Goal: Browse casually: Explore the website without a specific task or goal

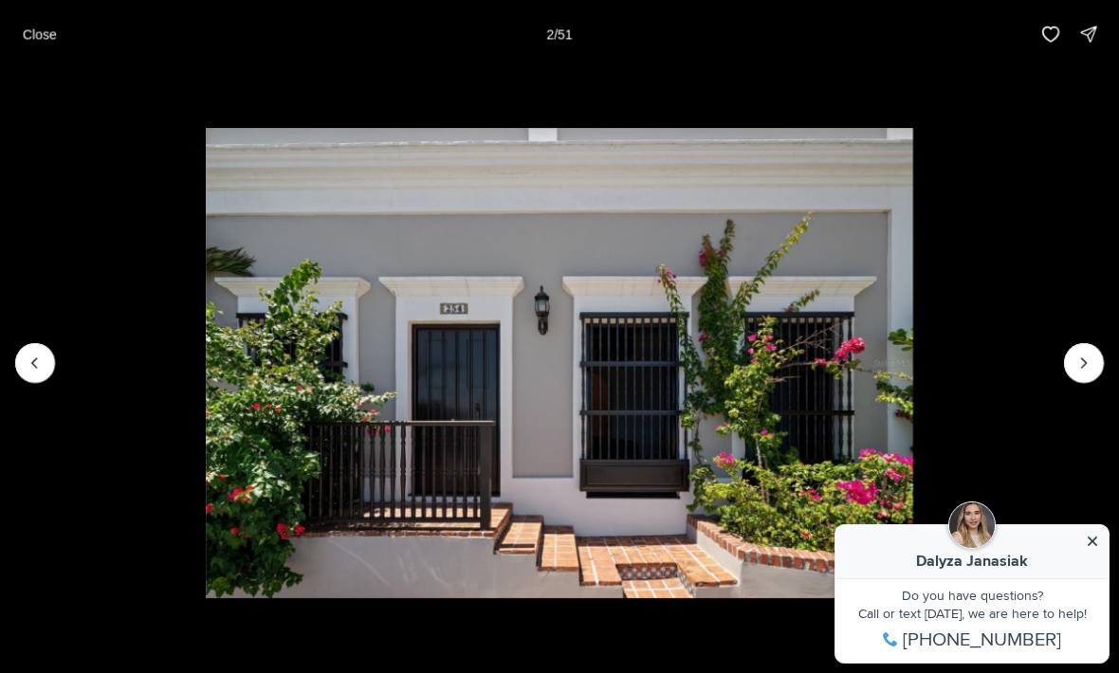
click at [1081, 380] on button "Next slide" at bounding box center [1084, 363] width 40 height 40
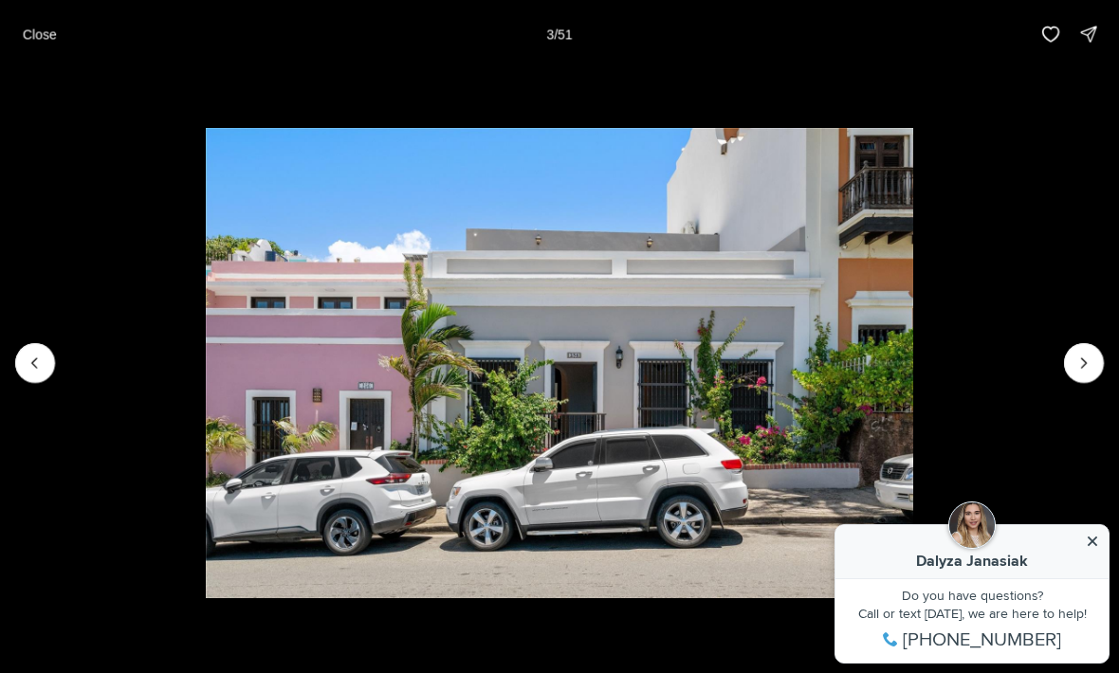
click at [913, 553] on img "3 of 51" at bounding box center [559, 363] width 707 height 471
click at [913, 536] on img "3 of 51" at bounding box center [559, 363] width 707 height 471
click at [913, 530] on img "3 of 51" at bounding box center [559, 363] width 707 height 471
click at [1089, 382] on button "Next slide" at bounding box center [1084, 363] width 40 height 40
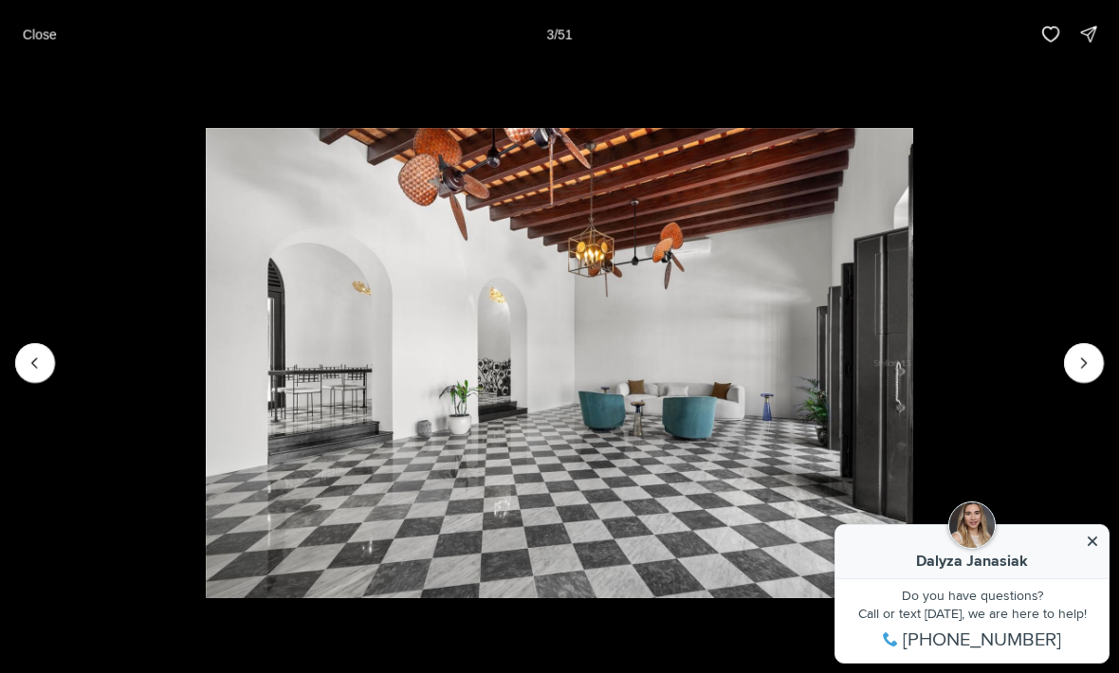
click at [1072, 374] on button "Next slide" at bounding box center [1084, 363] width 40 height 40
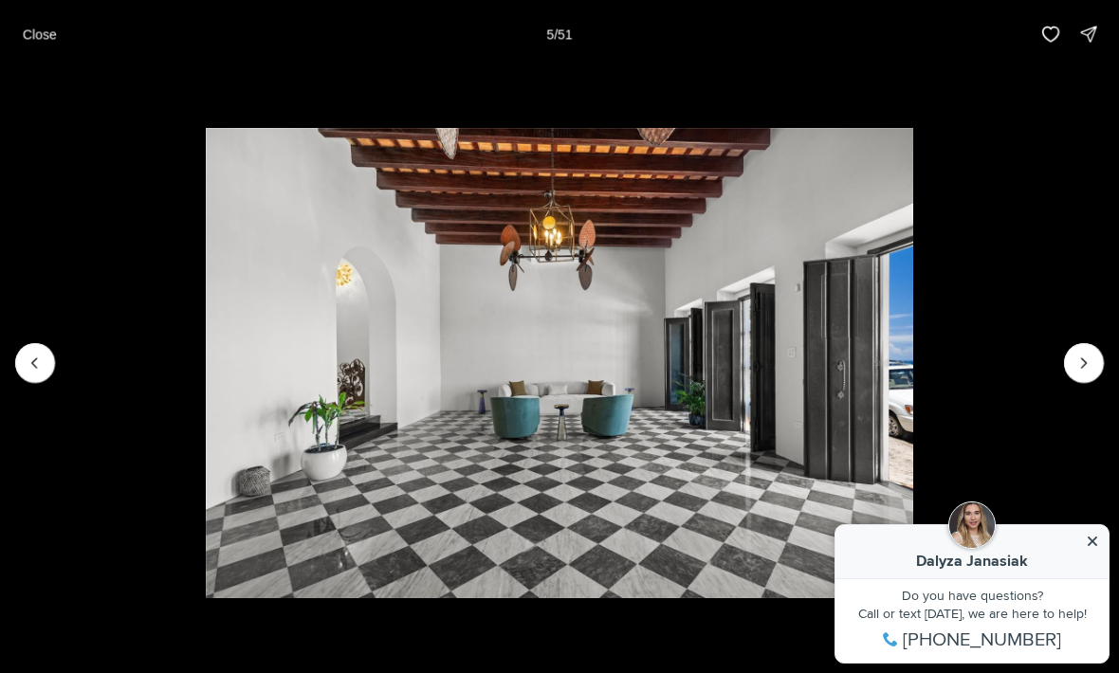
click at [1082, 362] on icon "Next slide" at bounding box center [1083, 363] width 19 height 19
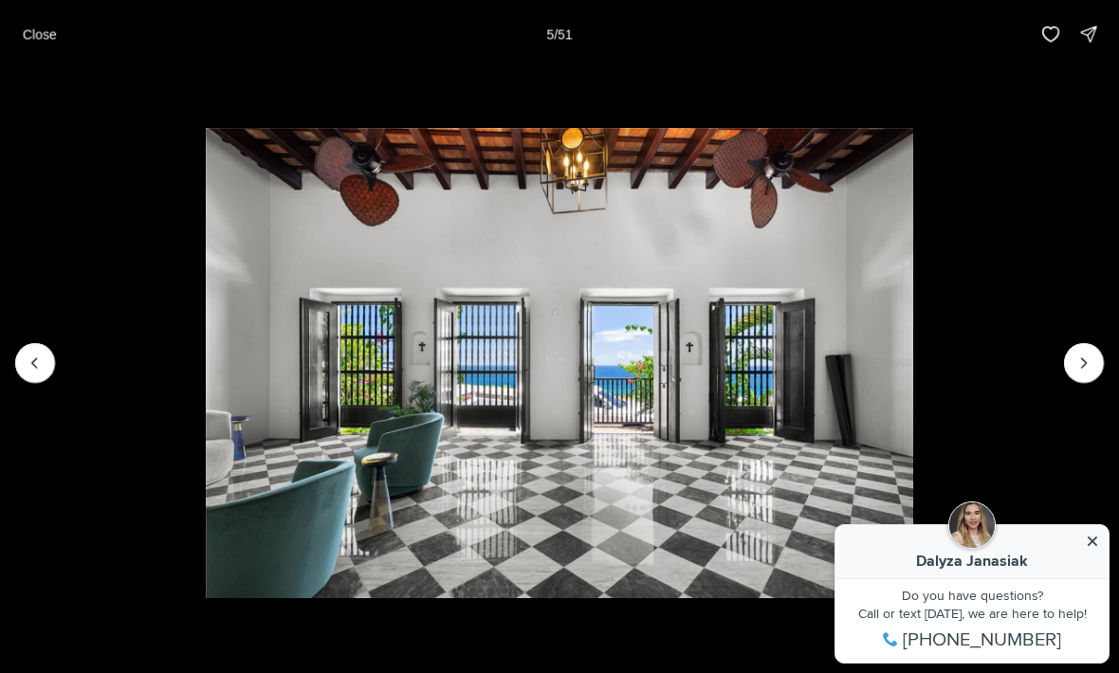
click at [1075, 357] on icon "Next slide" at bounding box center [1083, 363] width 19 height 19
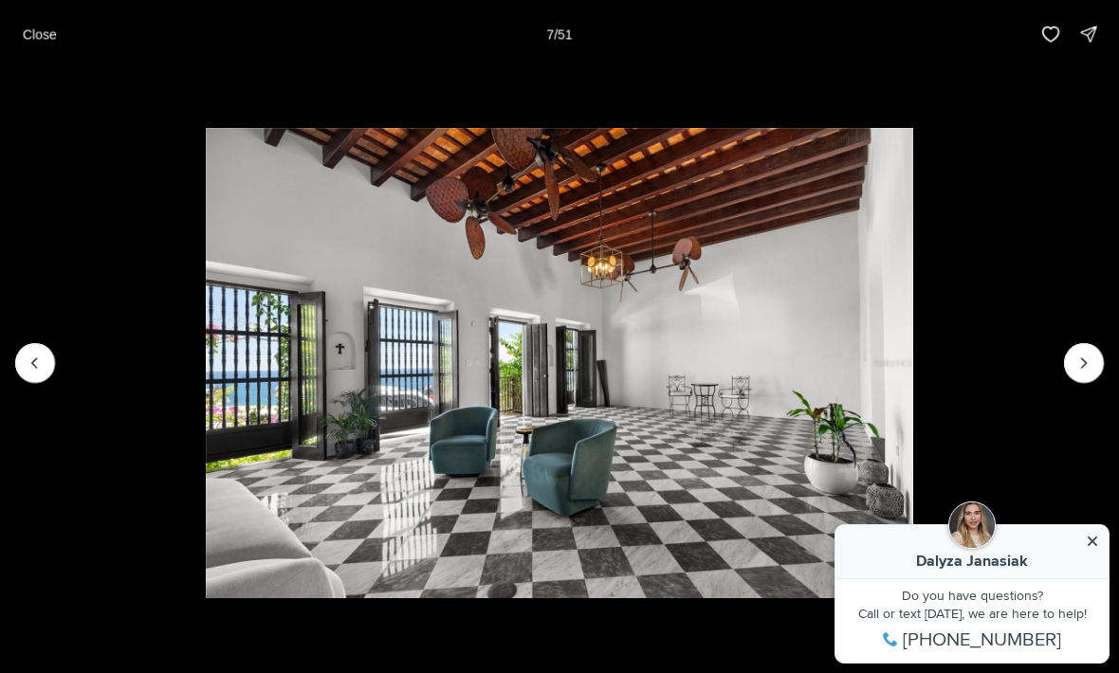
click at [1085, 356] on icon "Next slide" at bounding box center [1083, 363] width 19 height 19
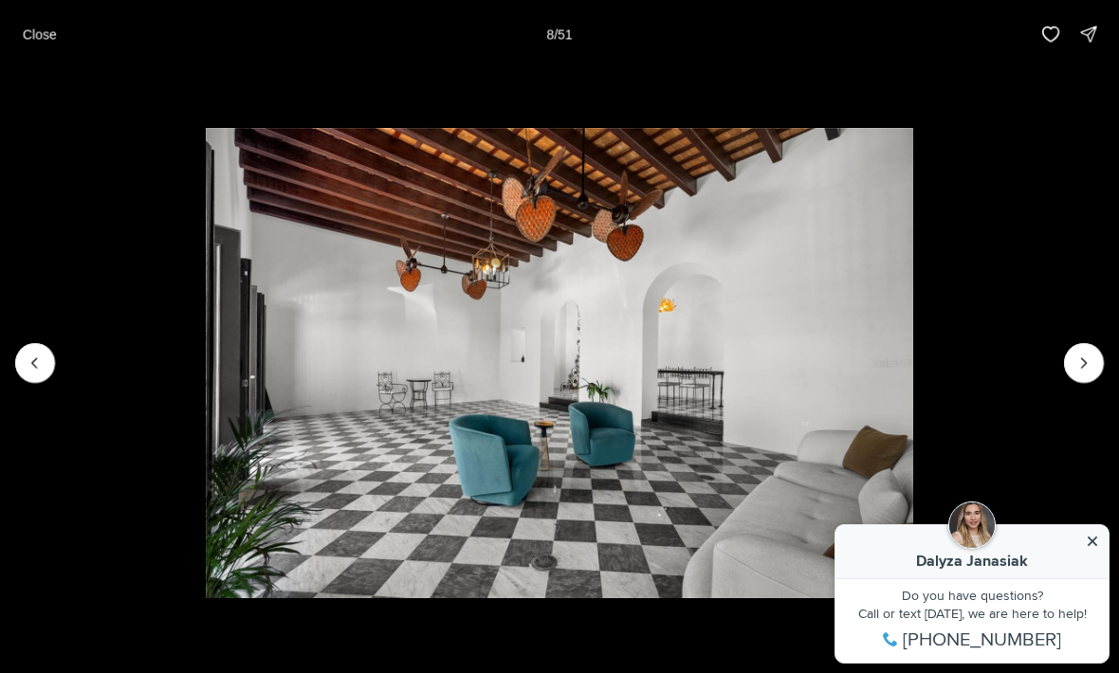
click at [1088, 372] on icon "Next slide" at bounding box center [1083, 363] width 19 height 19
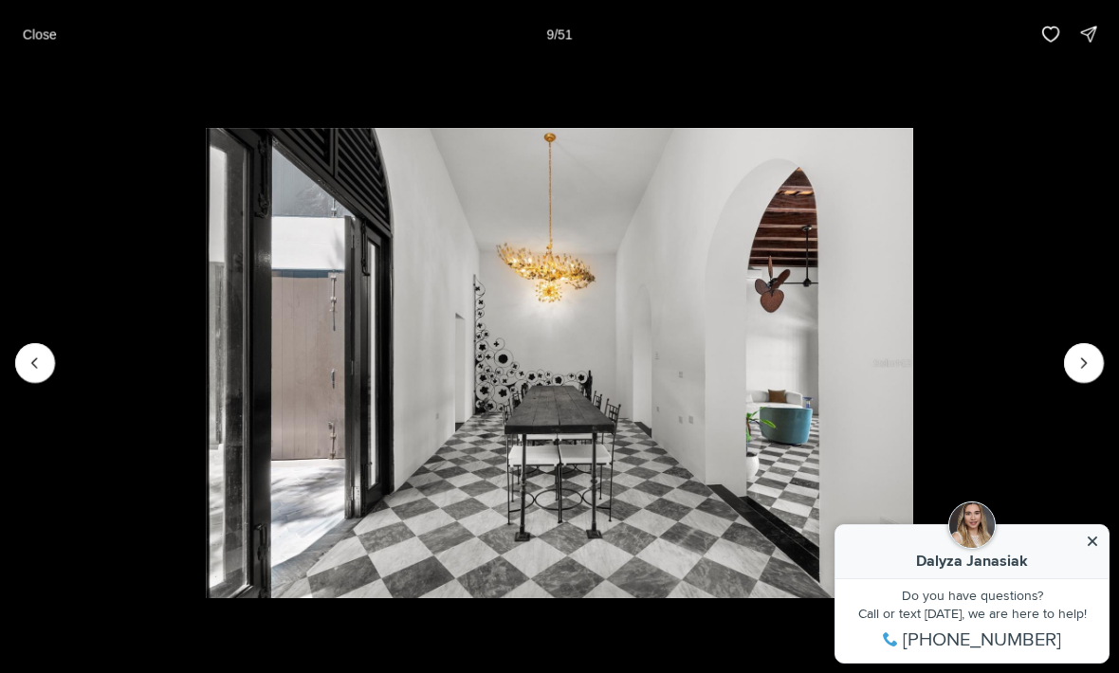
click at [1083, 372] on icon "Next slide" at bounding box center [1083, 363] width 19 height 19
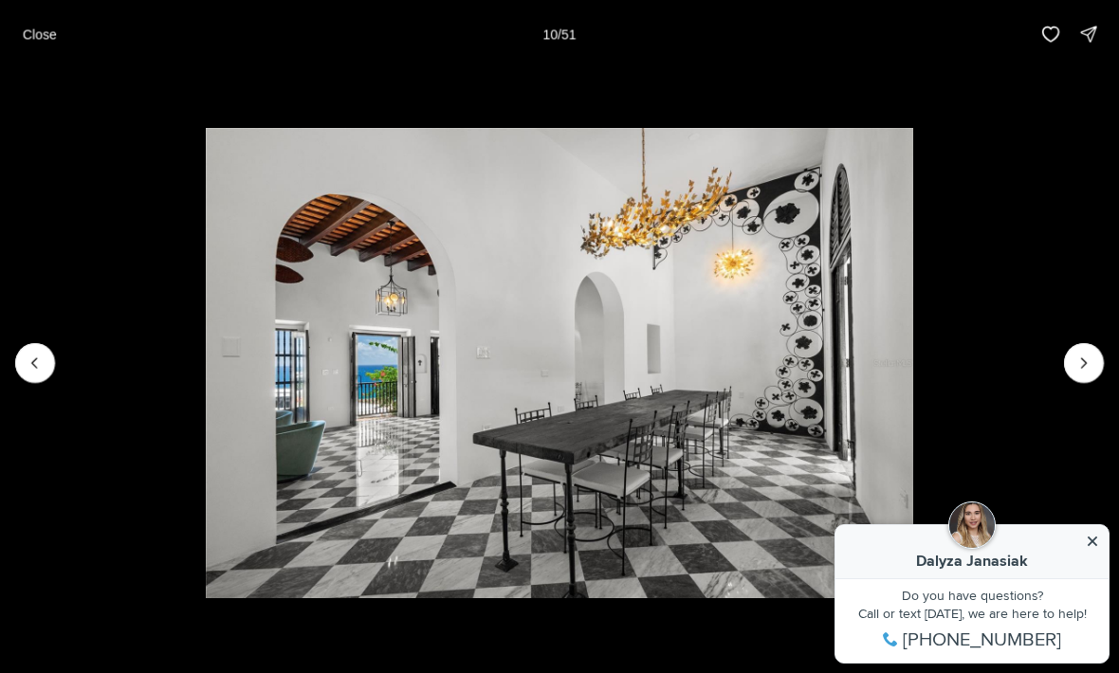
click at [1065, 369] on button "Next slide" at bounding box center [1084, 363] width 40 height 40
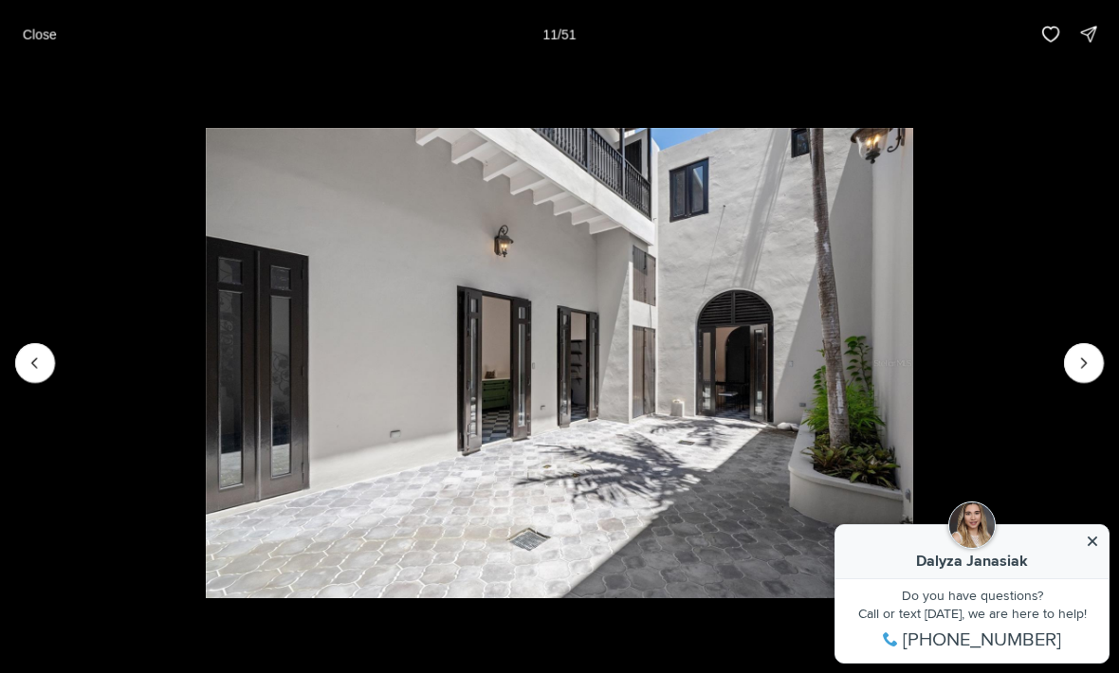
click at [1081, 359] on icon "Next slide" at bounding box center [1083, 363] width 19 height 19
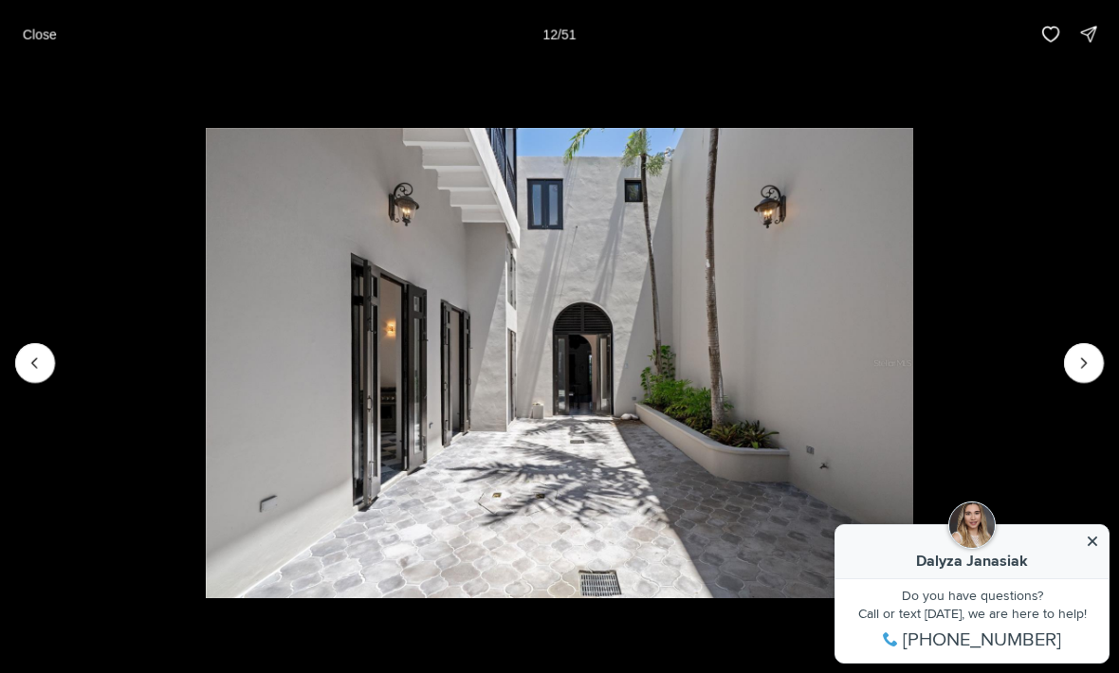
click at [1087, 365] on icon "Next slide" at bounding box center [1083, 363] width 19 height 19
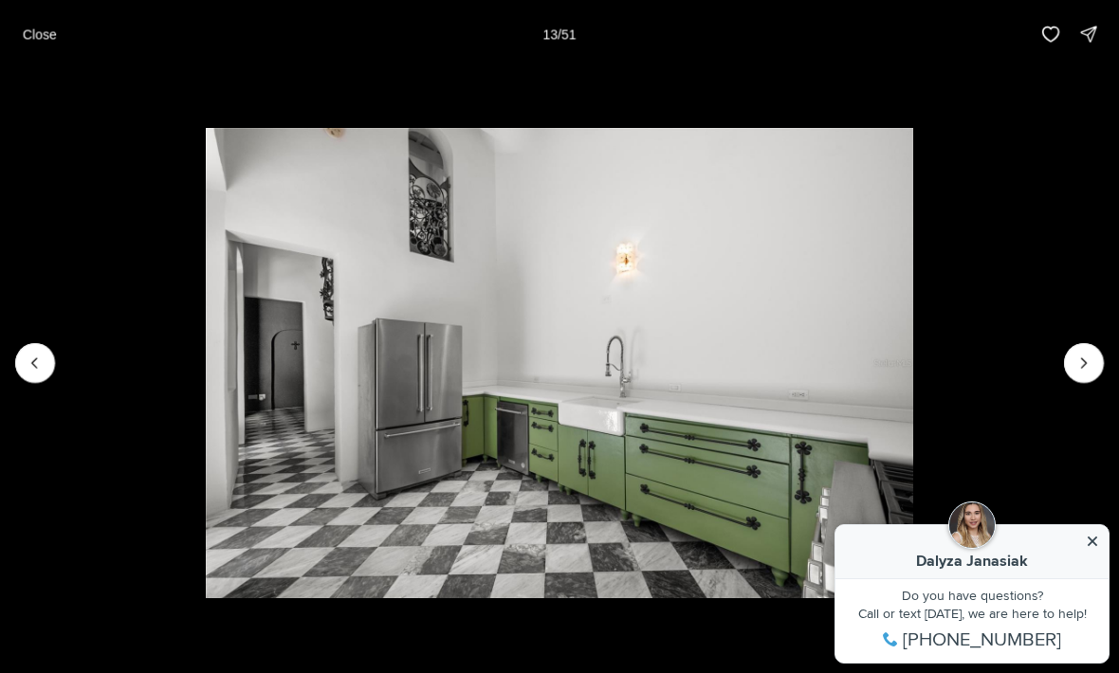
click at [1085, 368] on icon "Next slide" at bounding box center [1083, 363] width 19 height 19
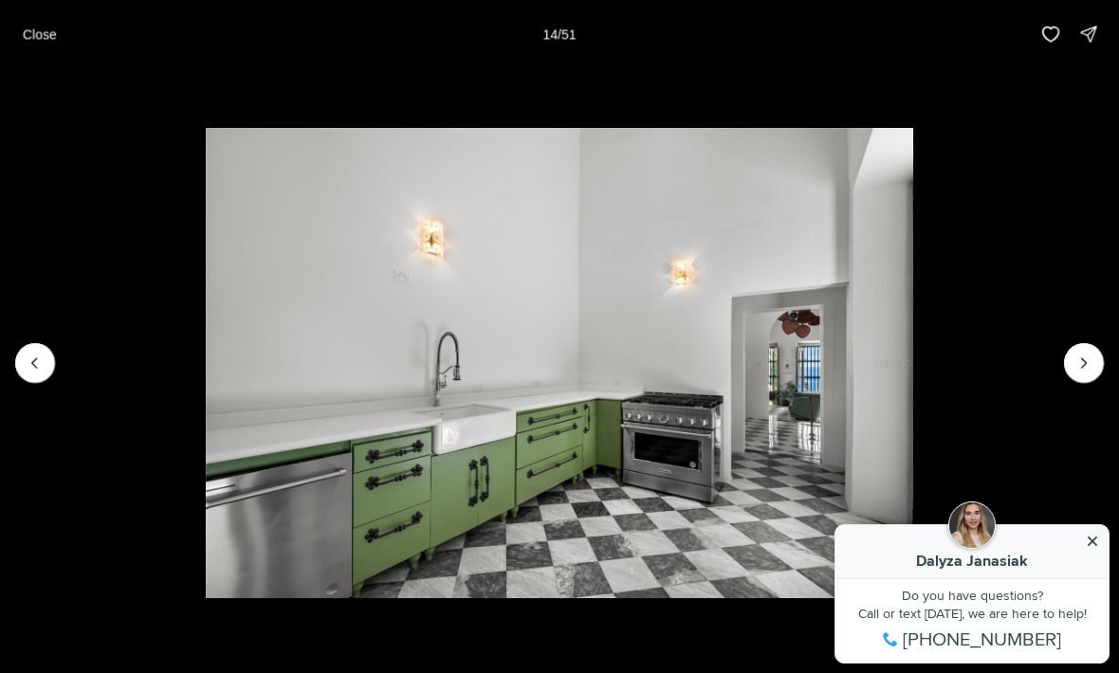
click at [1085, 370] on icon "Next slide" at bounding box center [1083, 363] width 19 height 19
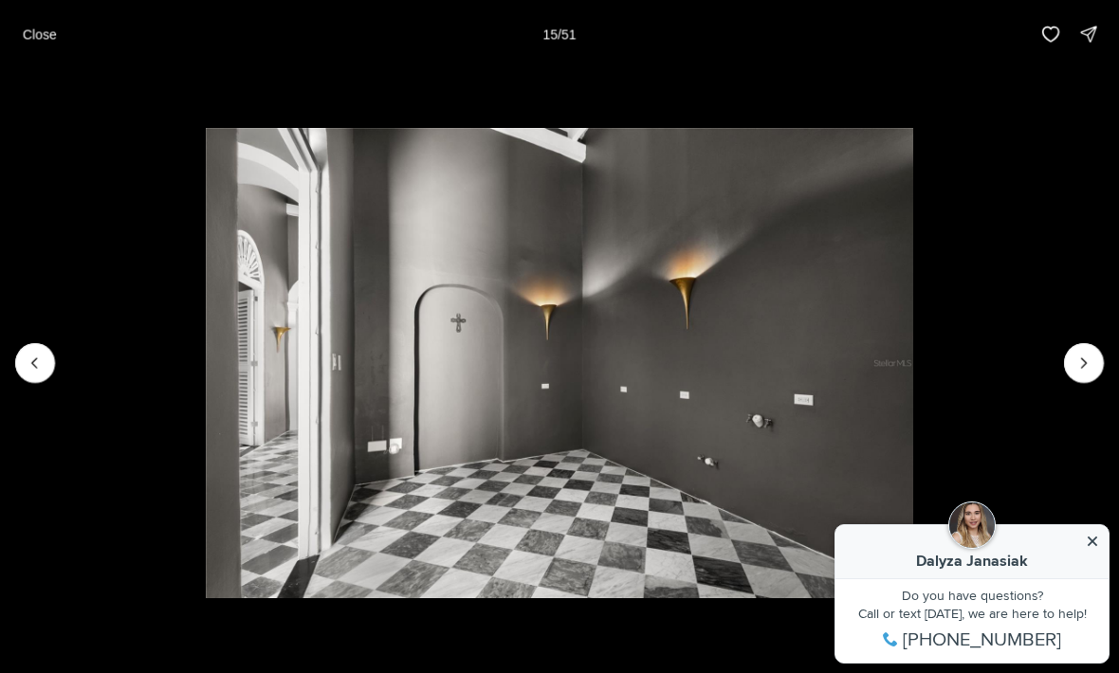
click at [1078, 372] on icon "Next slide" at bounding box center [1083, 363] width 19 height 19
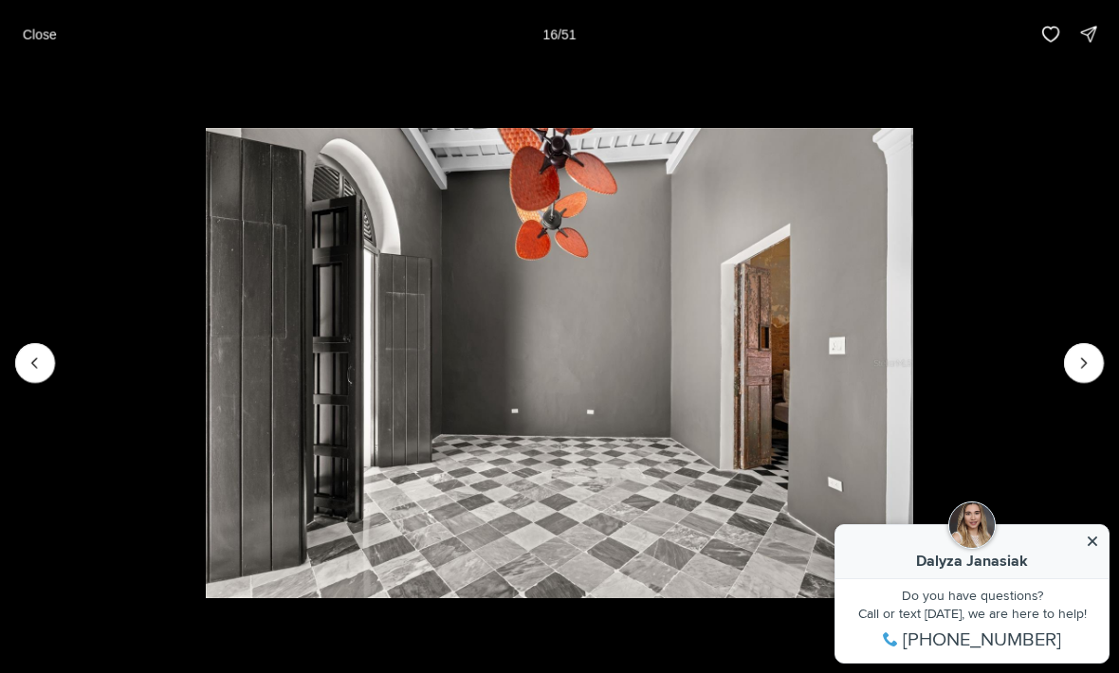
click at [1092, 356] on icon "Next slide" at bounding box center [1083, 363] width 19 height 19
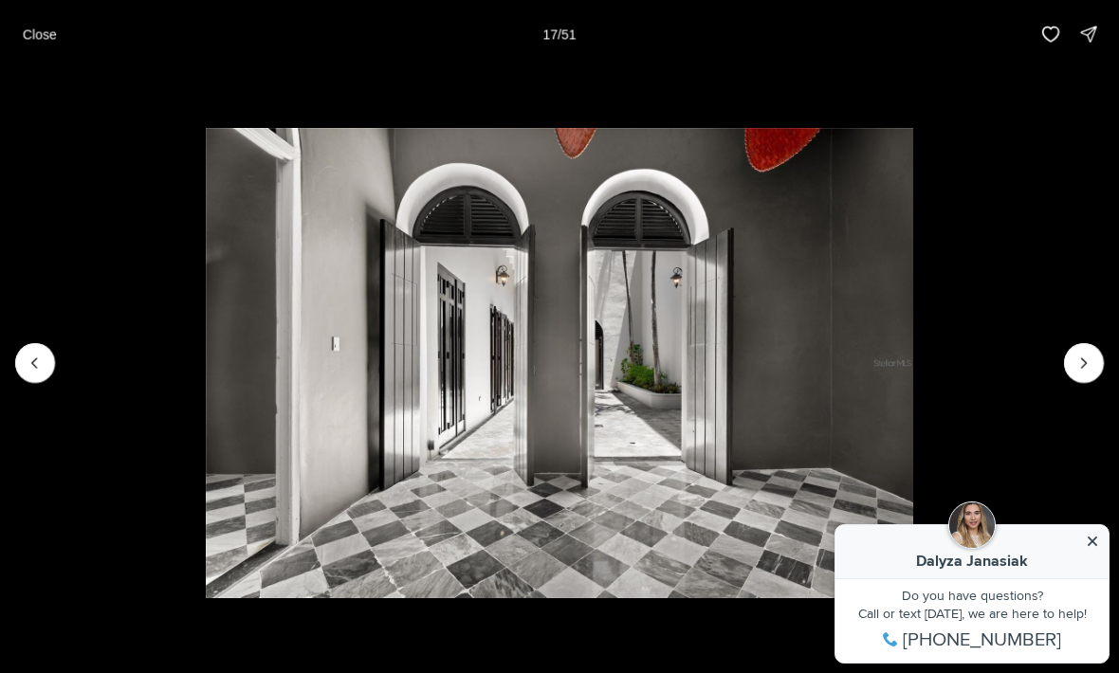
click at [1090, 359] on icon "Next slide" at bounding box center [1083, 363] width 19 height 19
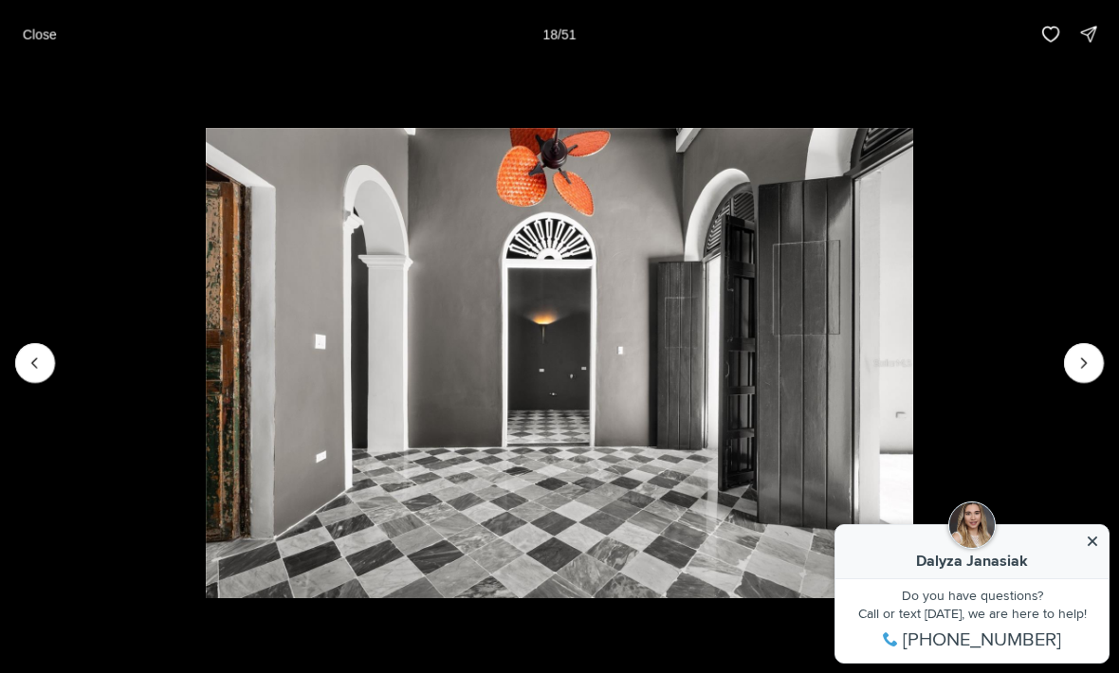
click at [1090, 357] on icon "Next slide" at bounding box center [1083, 363] width 19 height 19
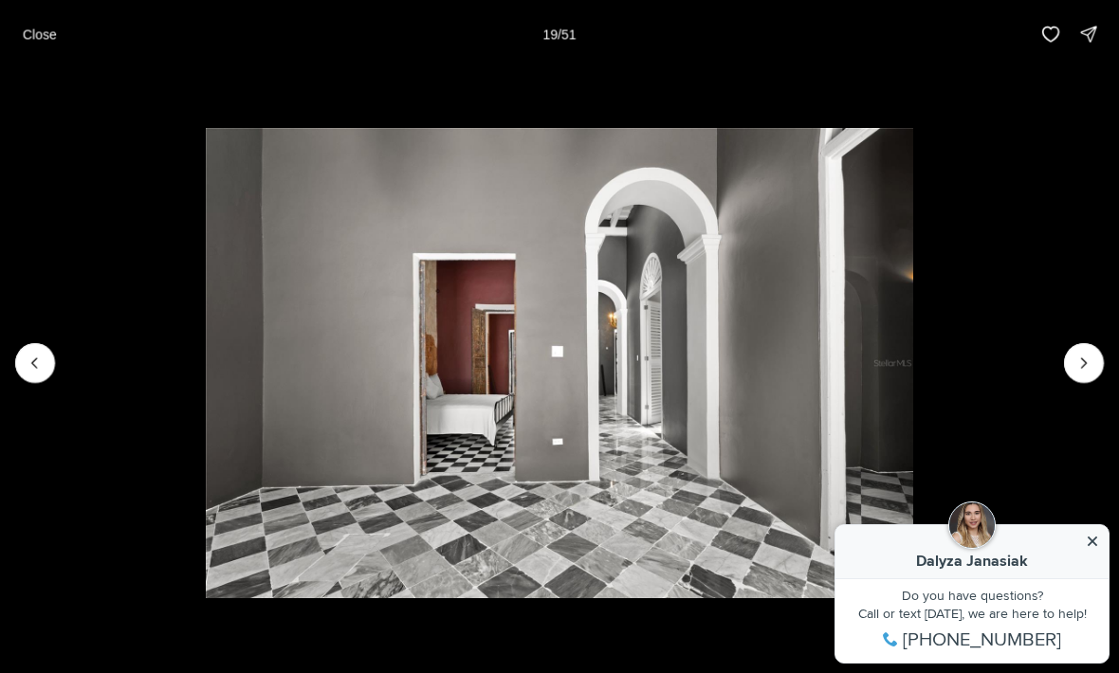
click at [913, 349] on img "19 of 51" at bounding box center [559, 363] width 707 height 471
click at [1078, 343] on button "Next slide" at bounding box center [1084, 363] width 40 height 40
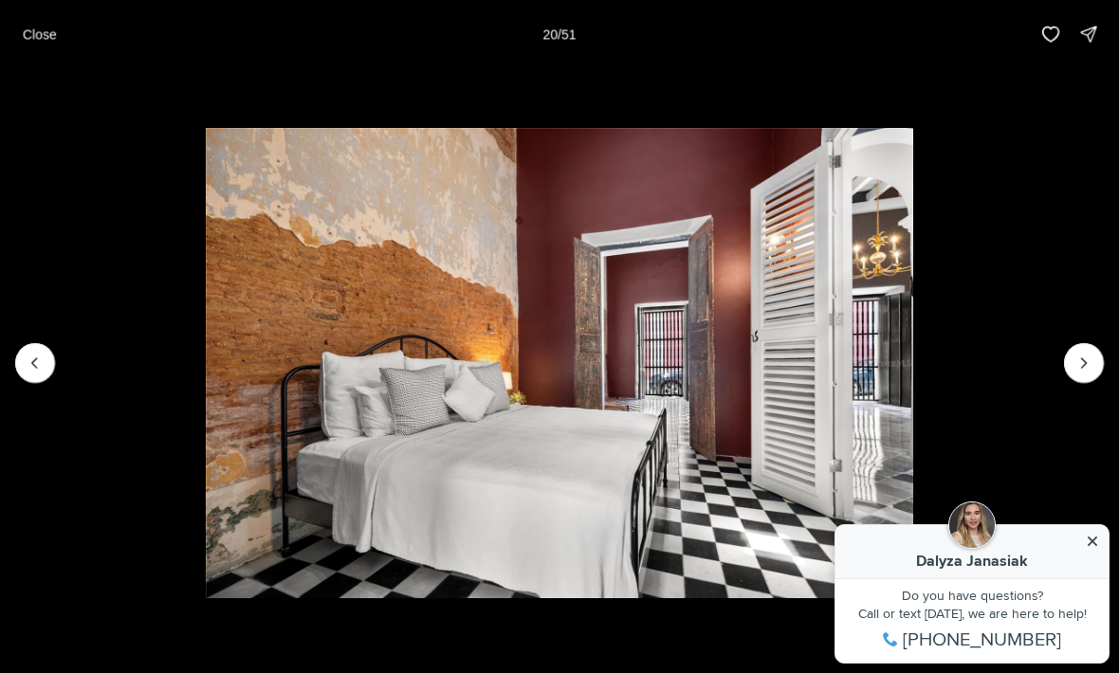
click at [1084, 356] on icon "Next slide" at bounding box center [1083, 363] width 19 height 19
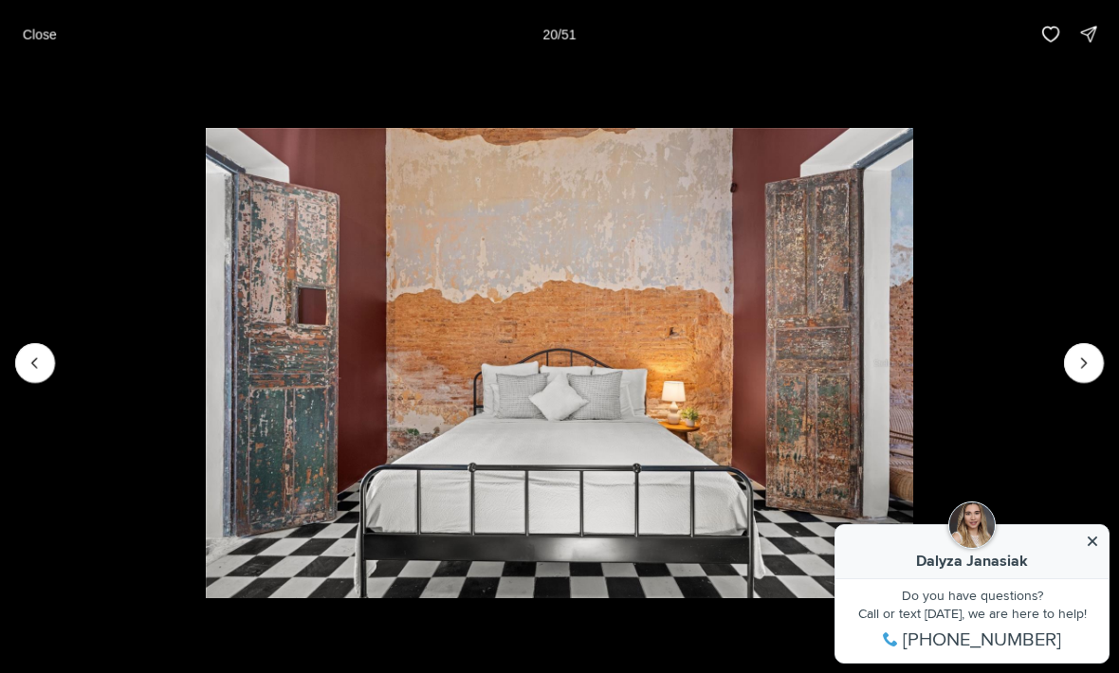
click at [1085, 356] on icon "Next slide" at bounding box center [1083, 363] width 19 height 19
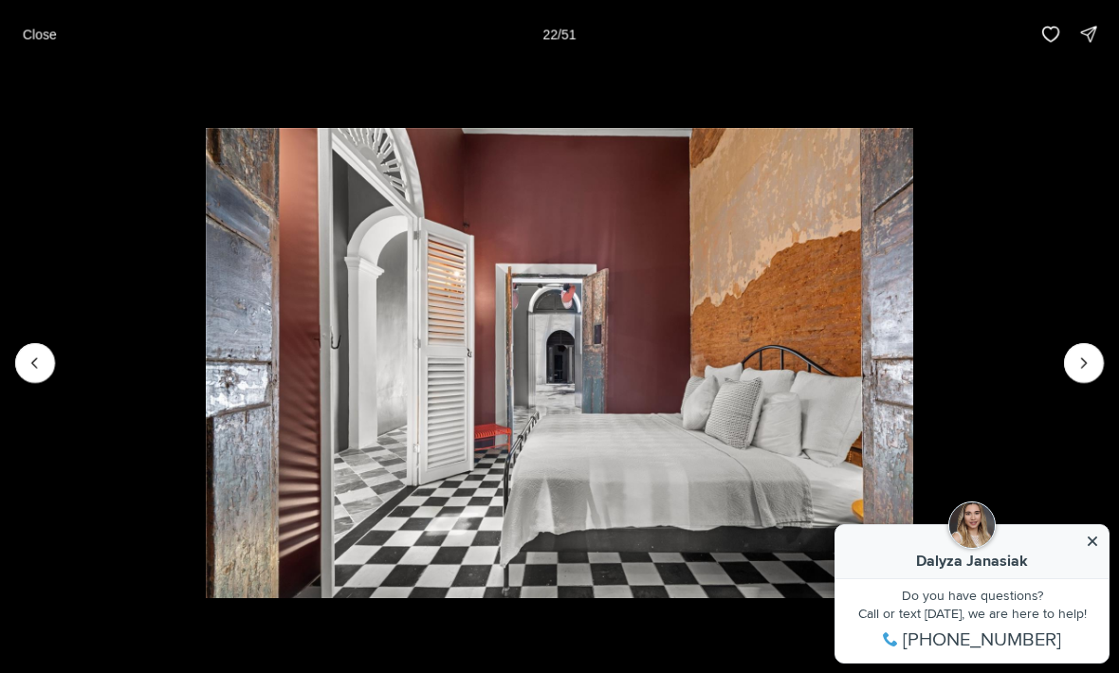
click at [1084, 358] on icon "Next slide" at bounding box center [1083, 363] width 19 height 19
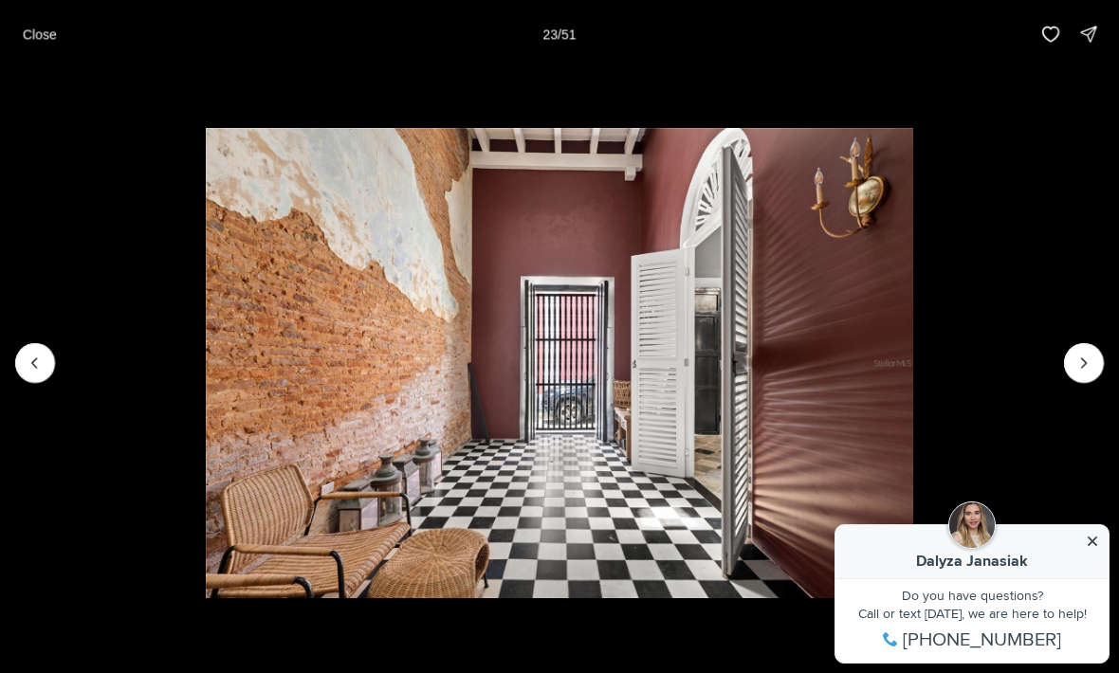
click at [1074, 368] on icon "Next slide" at bounding box center [1083, 363] width 19 height 19
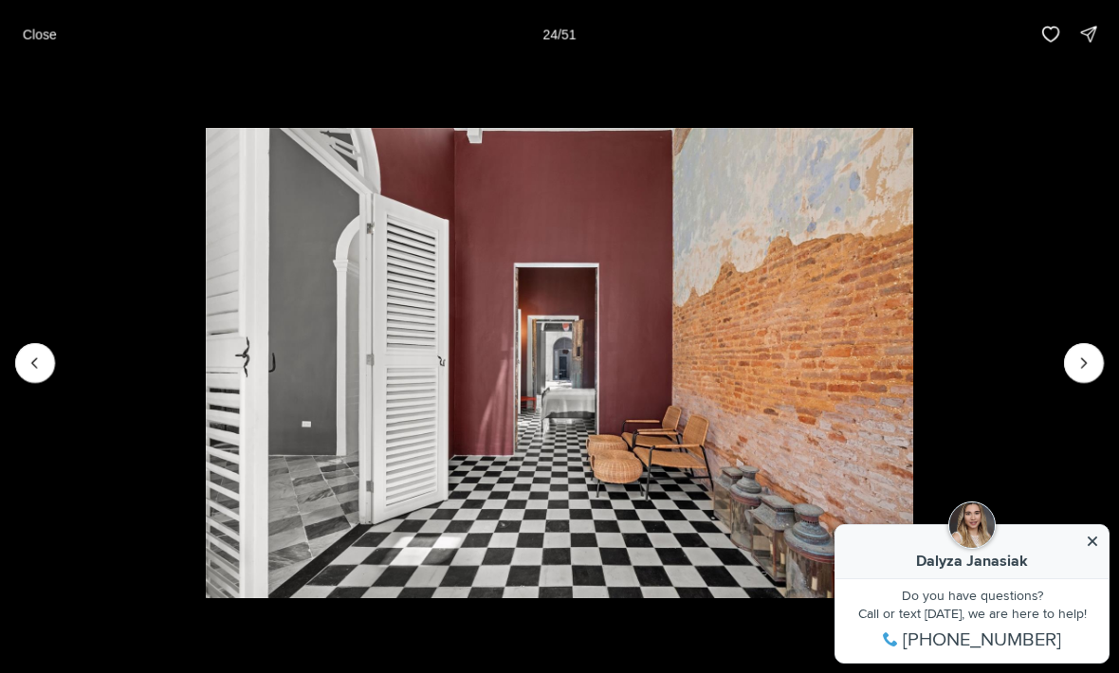
click at [1071, 370] on button "Next slide" at bounding box center [1084, 363] width 40 height 40
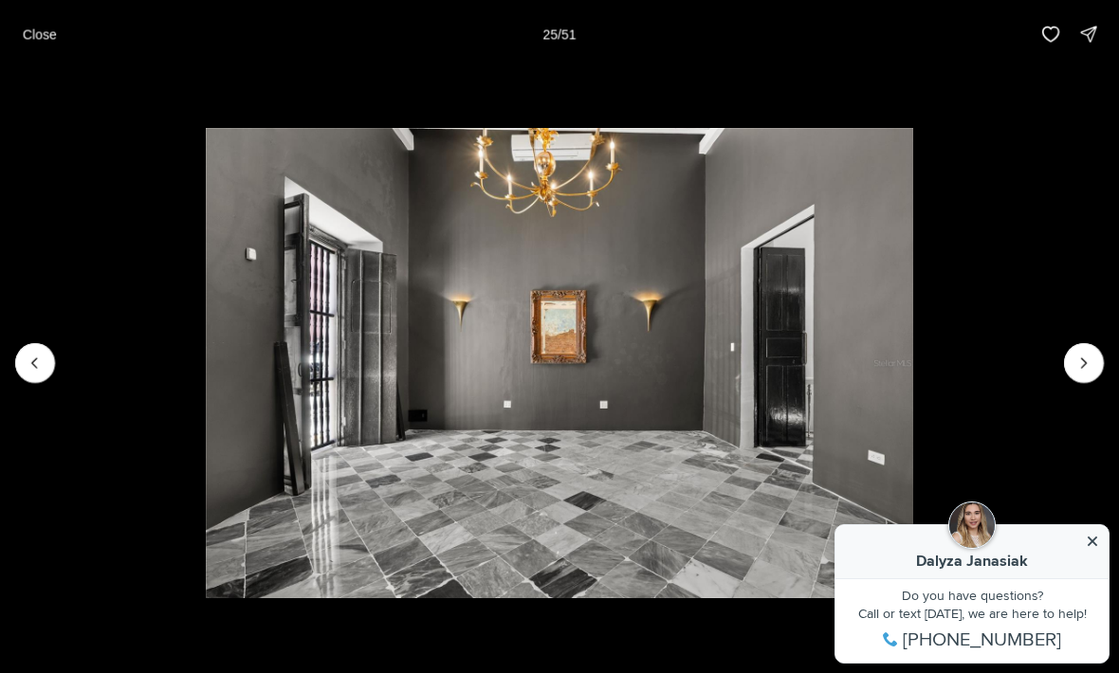
click at [1075, 365] on icon "Next slide" at bounding box center [1083, 363] width 19 height 19
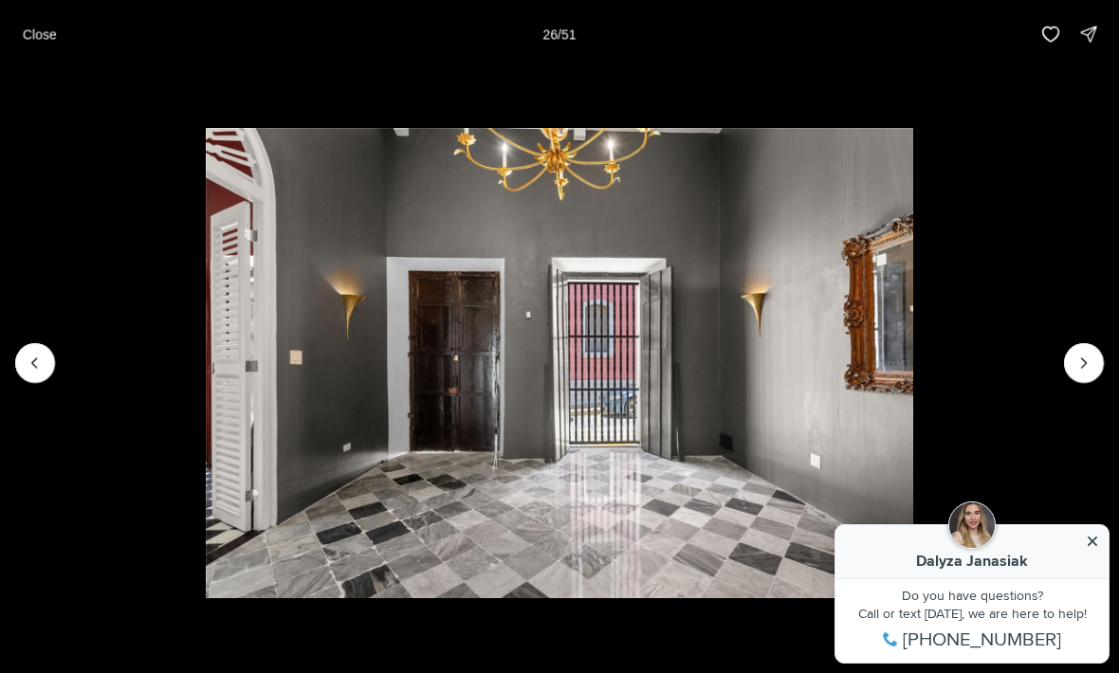
click at [1080, 362] on icon "Next slide" at bounding box center [1083, 363] width 19 height 19
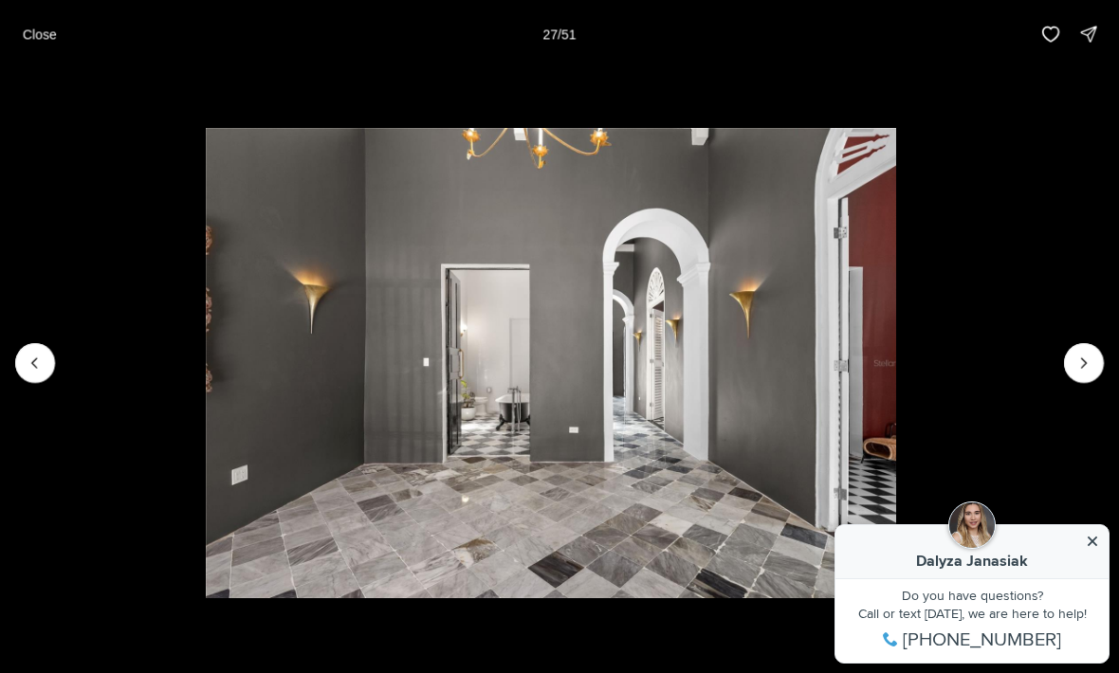
click at [1075, 372] on icon "Next slide" at bounding box center [1083, 363] width 19 height 19
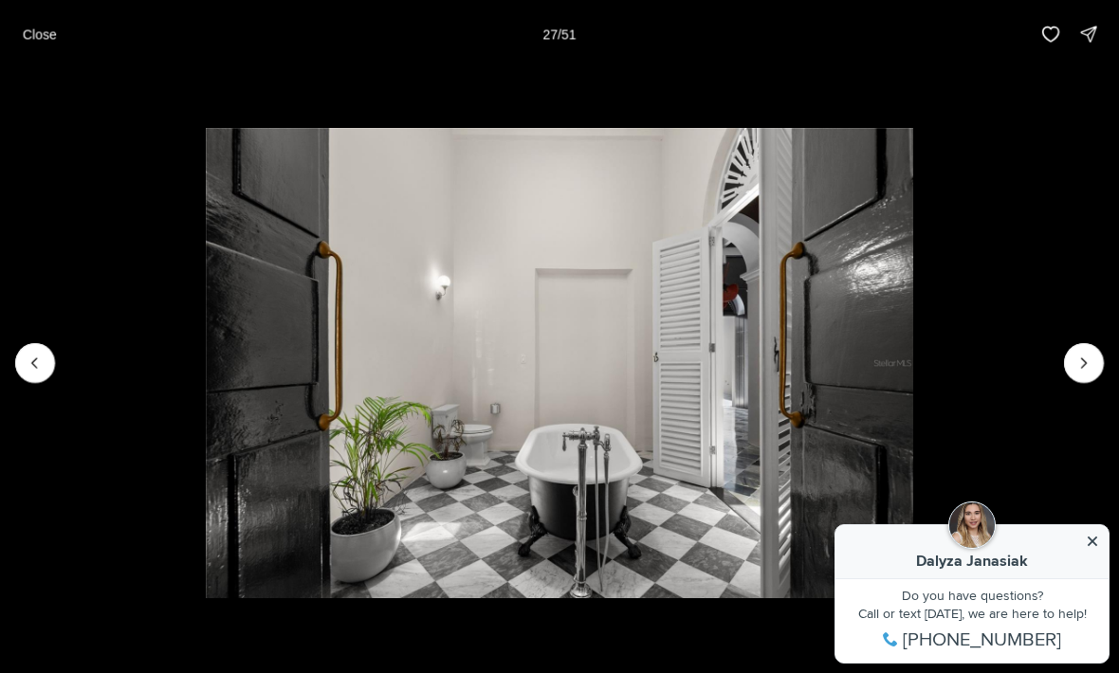
click at [1092, 360] on icon "Next slide" at bounding box center [1083, 363] width 19 height 19
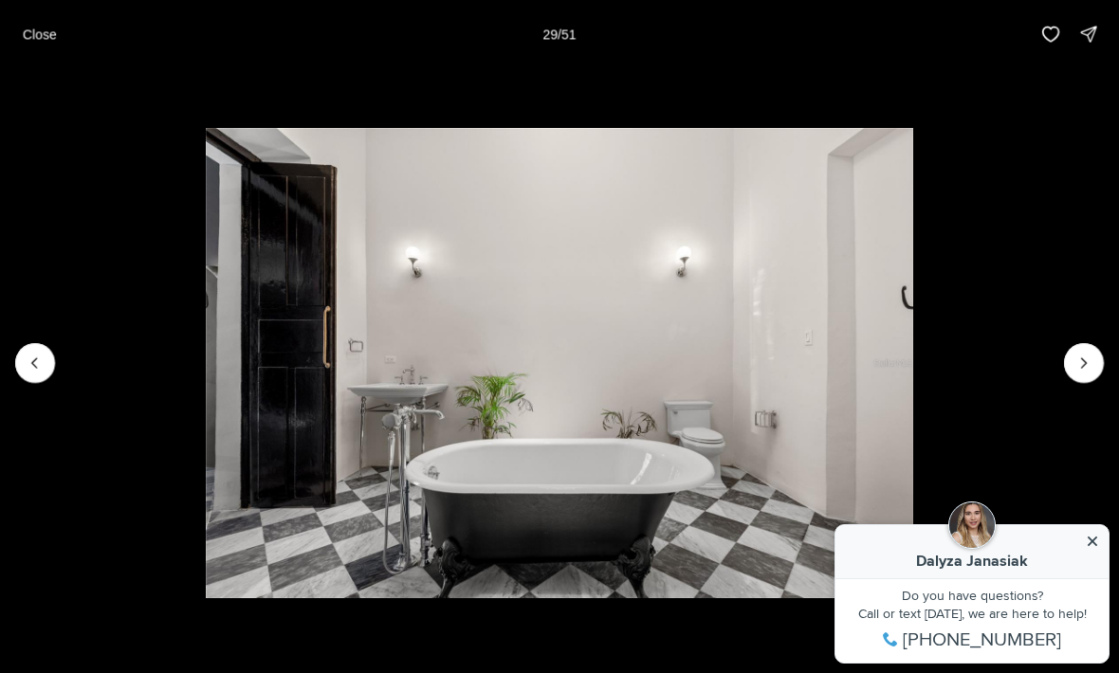
click at [1086, 369] on icon "Next slide" at bounding box center [1083, 363] width 19 height 19
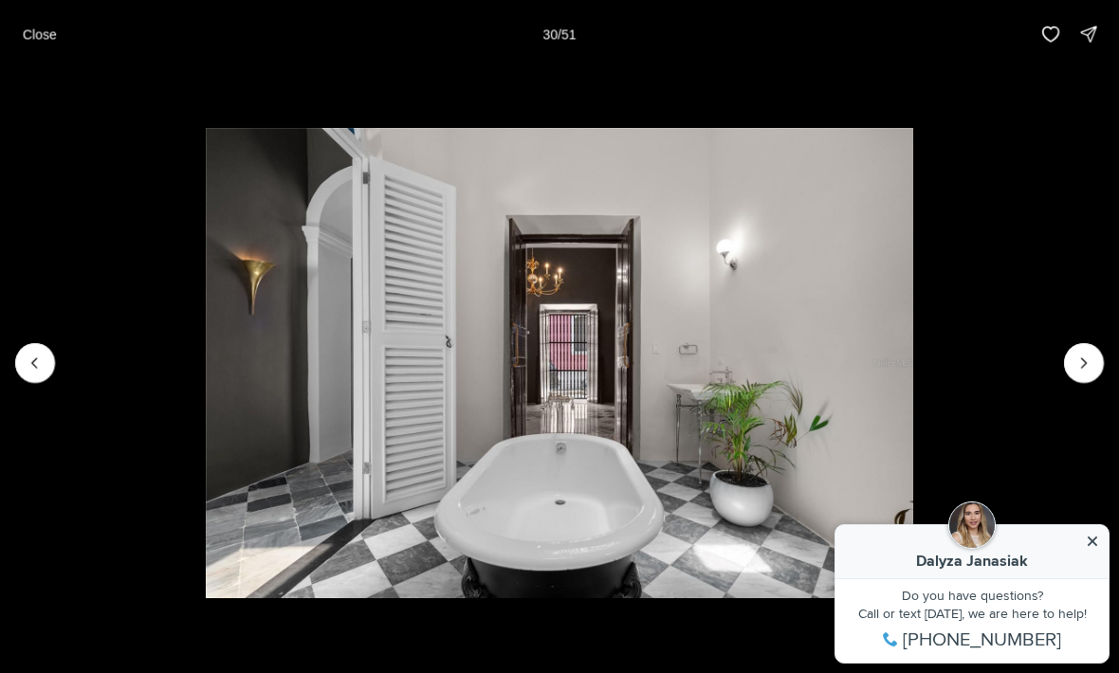
click at [1075, 367] on icon "Next slide" at bounding box center [1083, 363] width 19 height 19
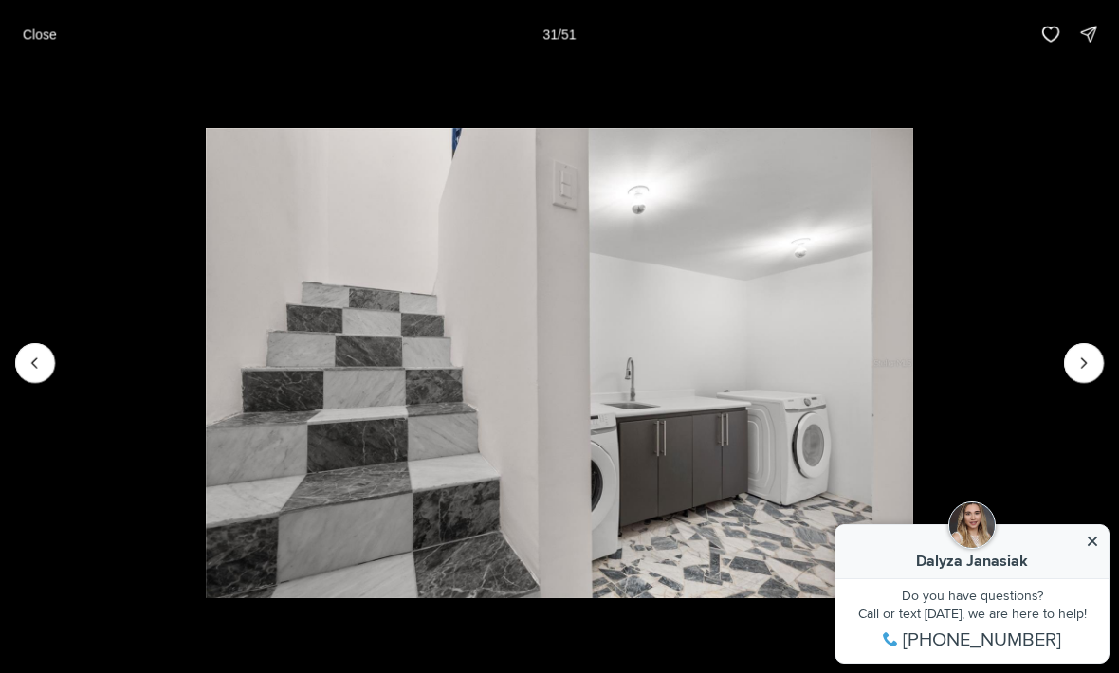
click at [1067, 362] on button "Next slide" at bounding box center [1084, 363] width 40 height 40
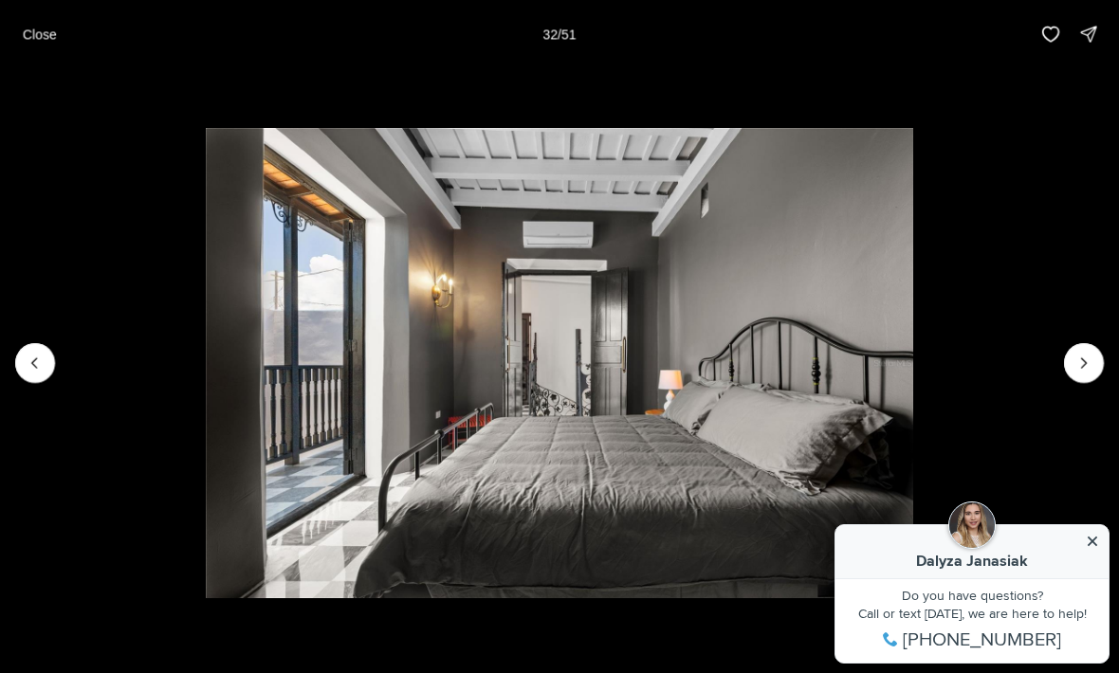
click at [1083, 357] on icon "Next slide" at bounding box center [1083, 363] width 19 height 19
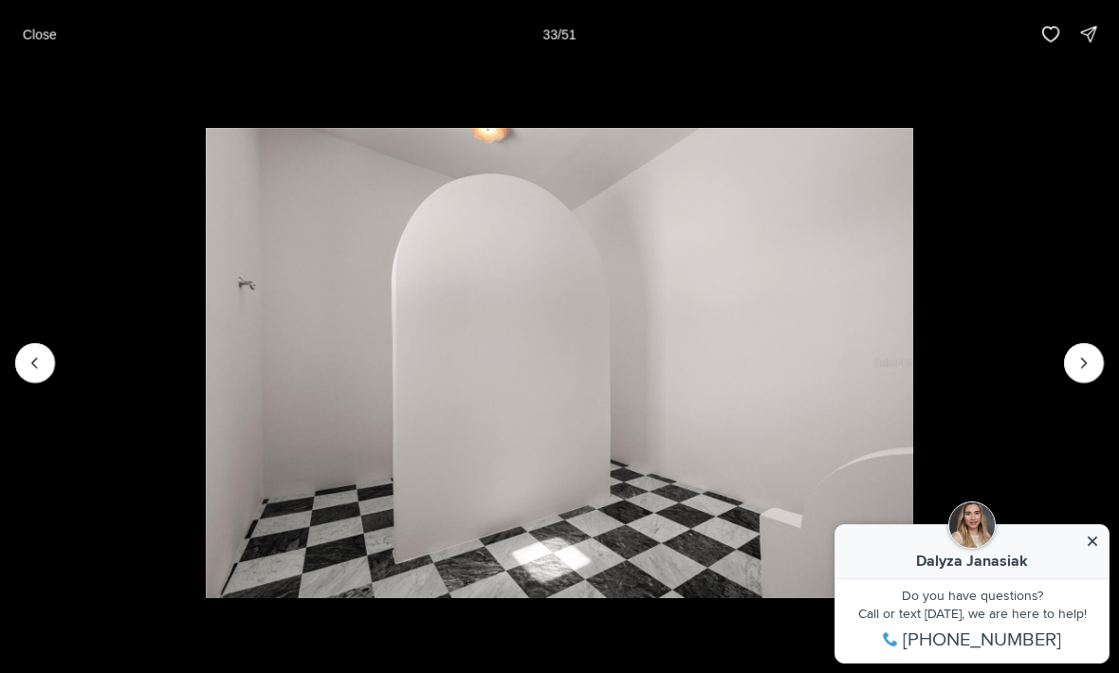
click at [1085, 354] on icon "Next slide" at bounding box center [1083, 363] width 19 height 19
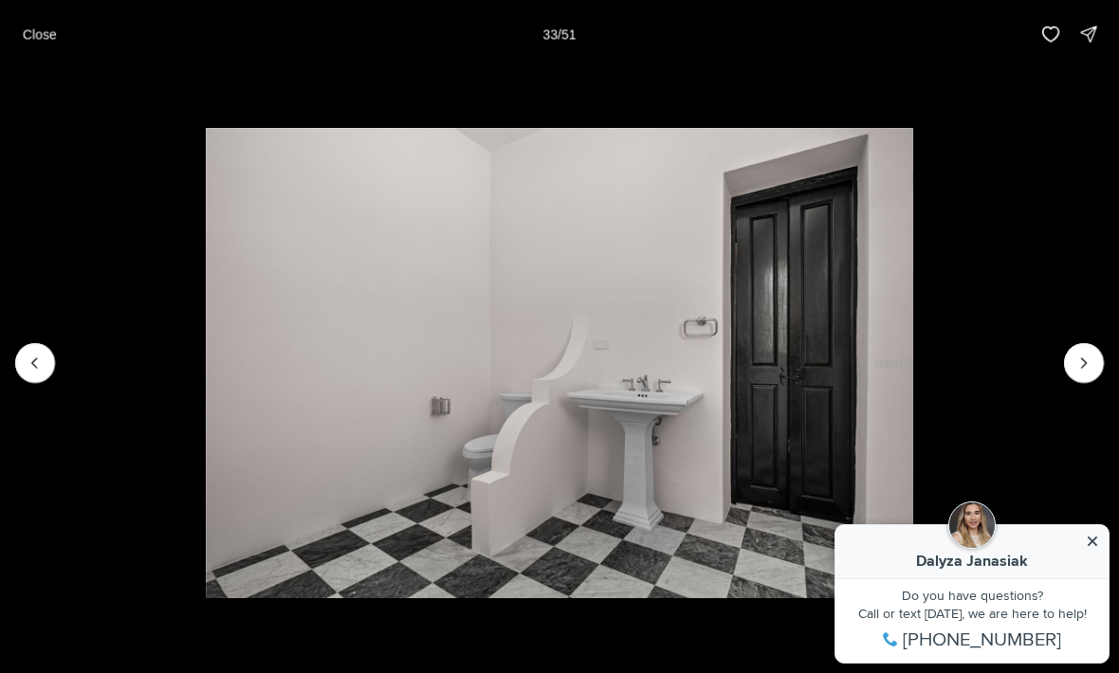
click at [1082, 354] on icon "Next slide" at bounding box center [1083, 363] width 19 height 19
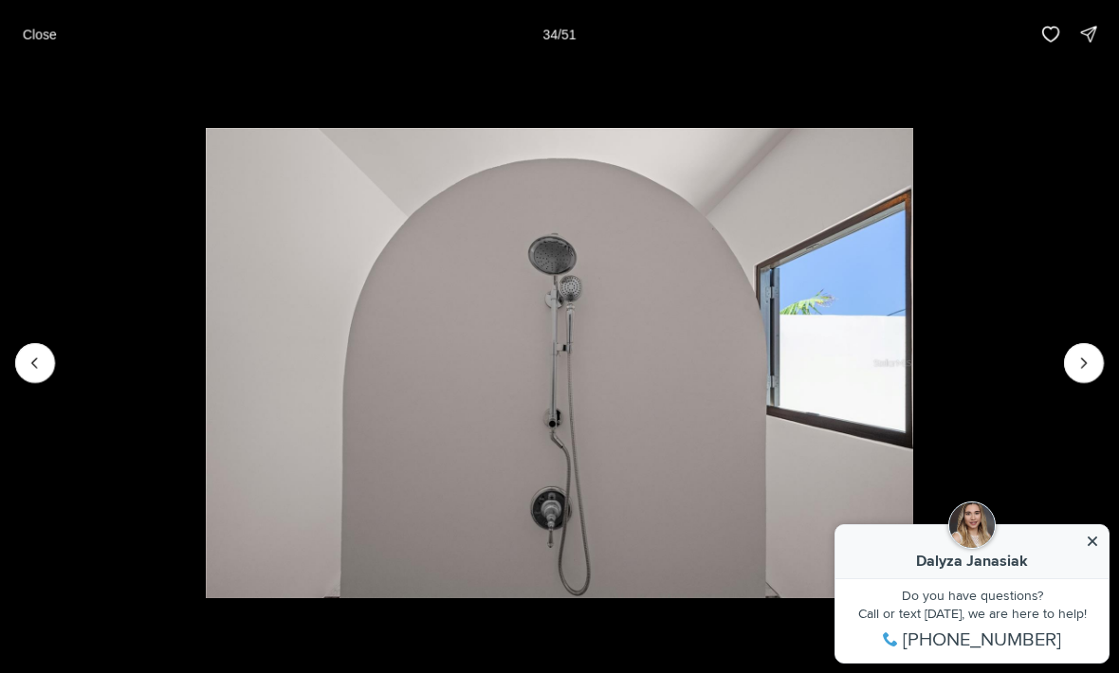
click at [1089, 355] on icon "Next slide" at bounding box center [1083, 363] width 19 height 19
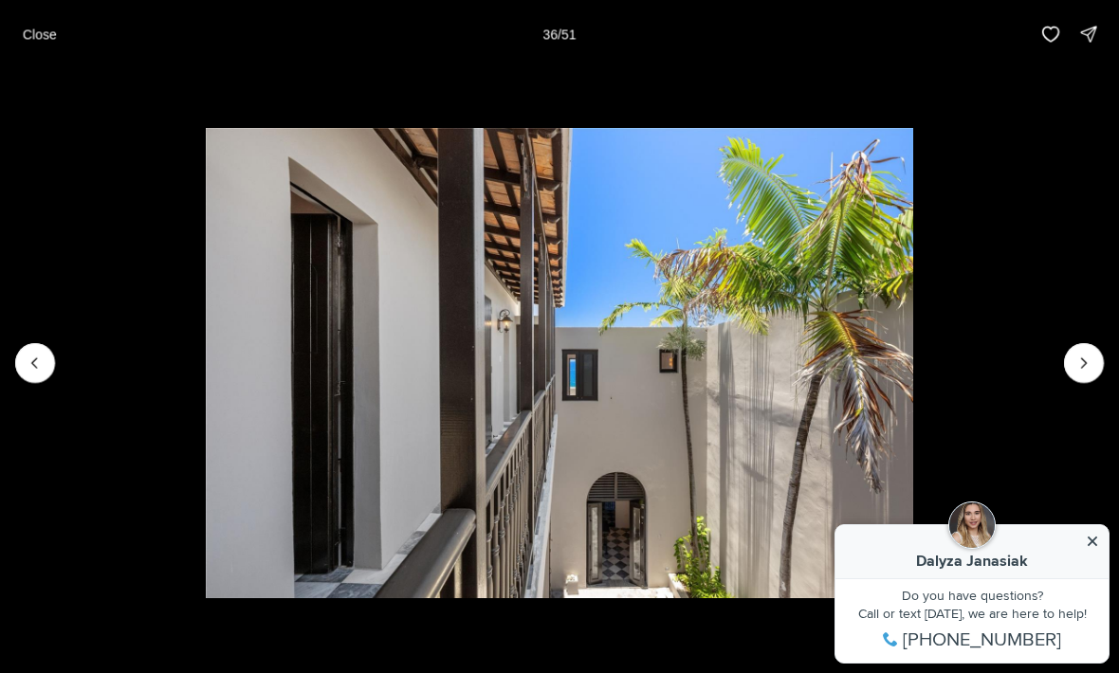
click at [1086, 356] on icon "Next slide" at bounding box center [1083, 363] width 19 height 19
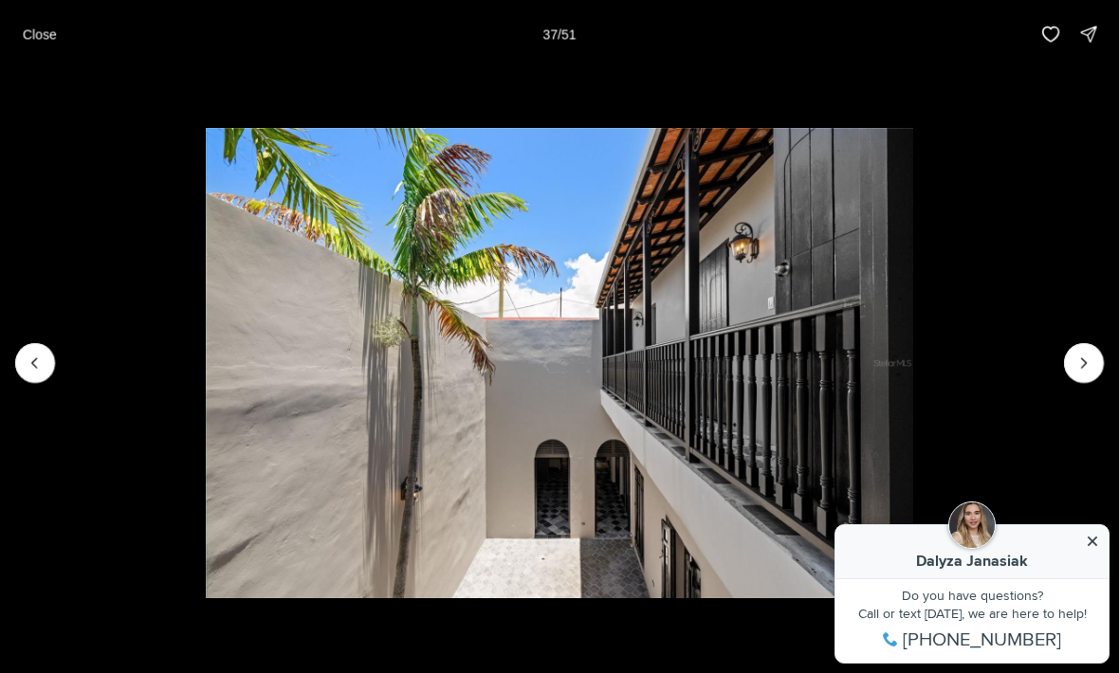
click at [1085, 357] on icon "Next slide" at bounding box center [1083, 363] width 19 height 19
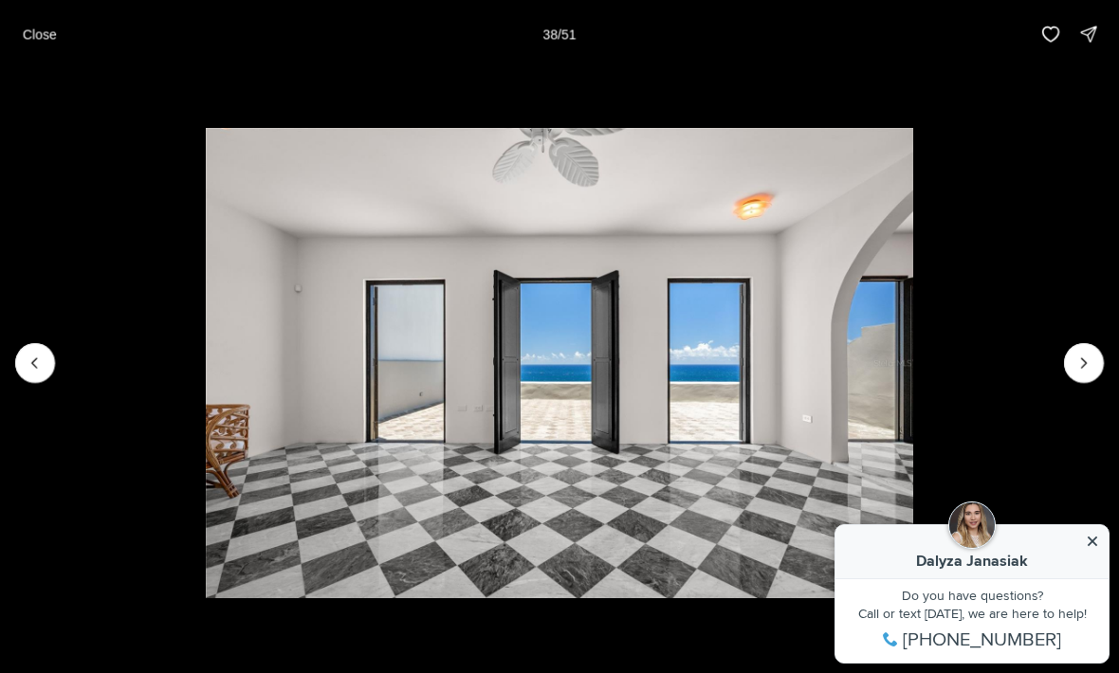
click at [1088, 357] on icon "Next slide" at bounding box center [1083, 363] width 19 height 19
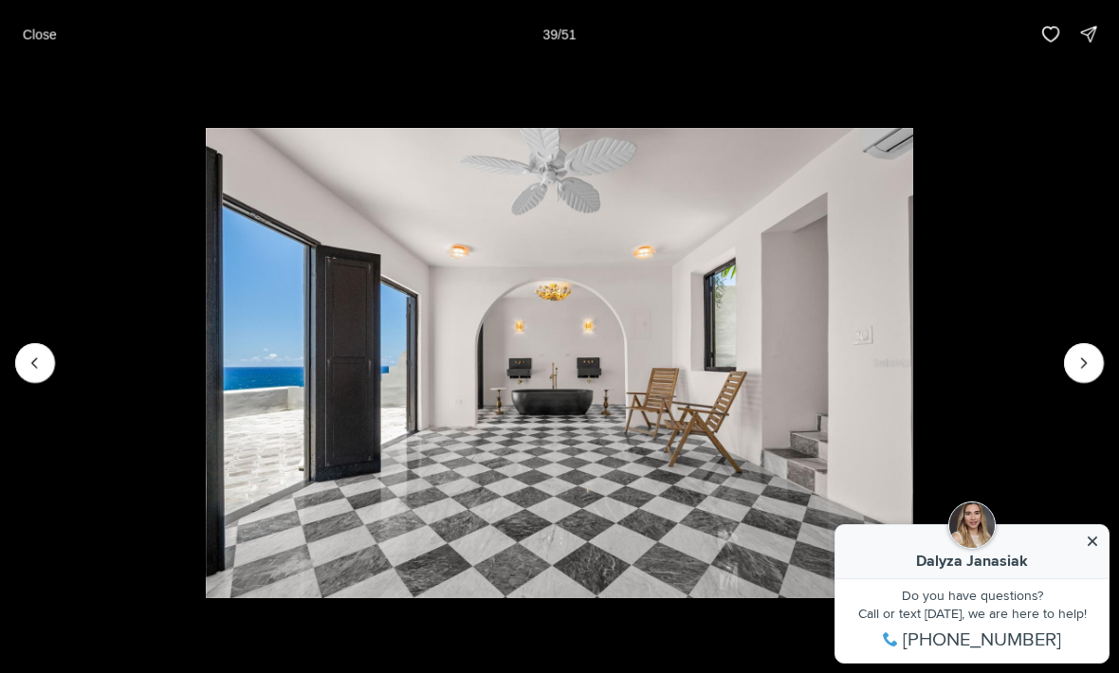
click at [1085, 354] on icon "Next slide" at bounding box center [1083, 363] width 19 height 19
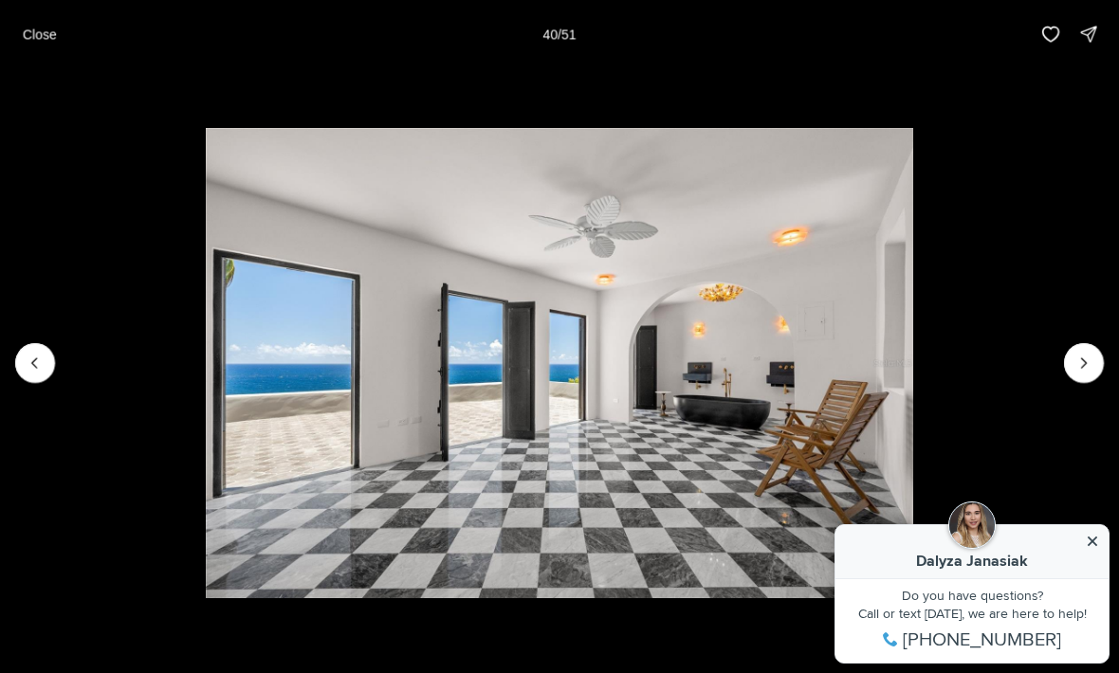
click at [1077, 358] on icon "Next slide" at bounding box center [1083, 363] width 19 height 19
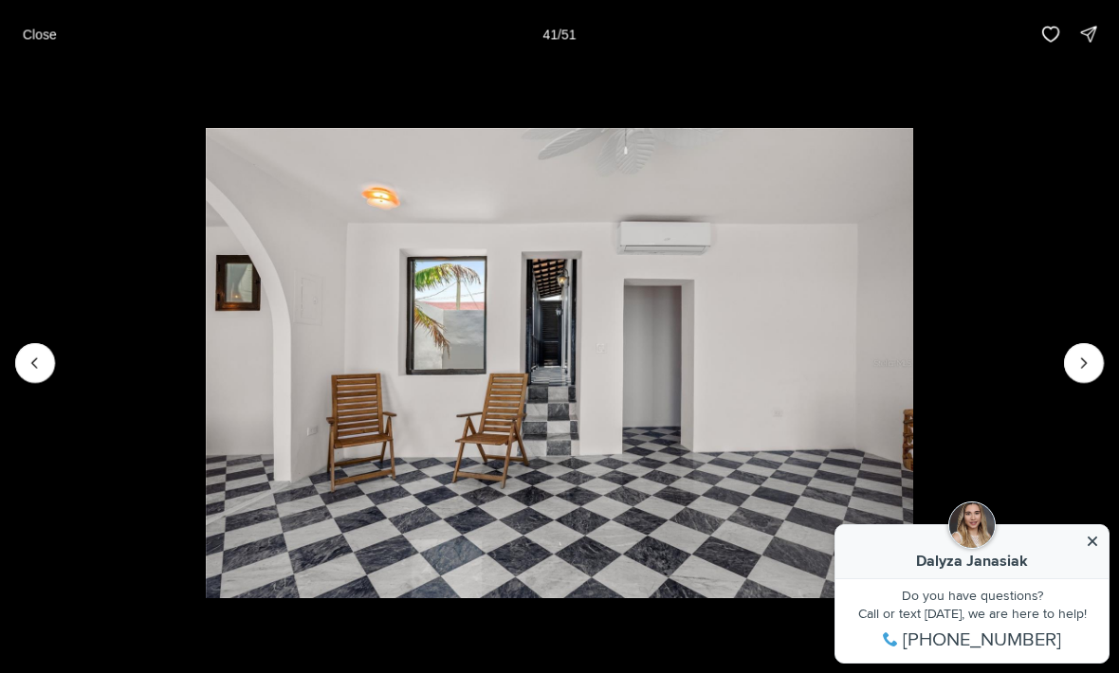
click at [1091, 355] on icon "Next slide" at bounding box center [1083, 363] width 19 height 19
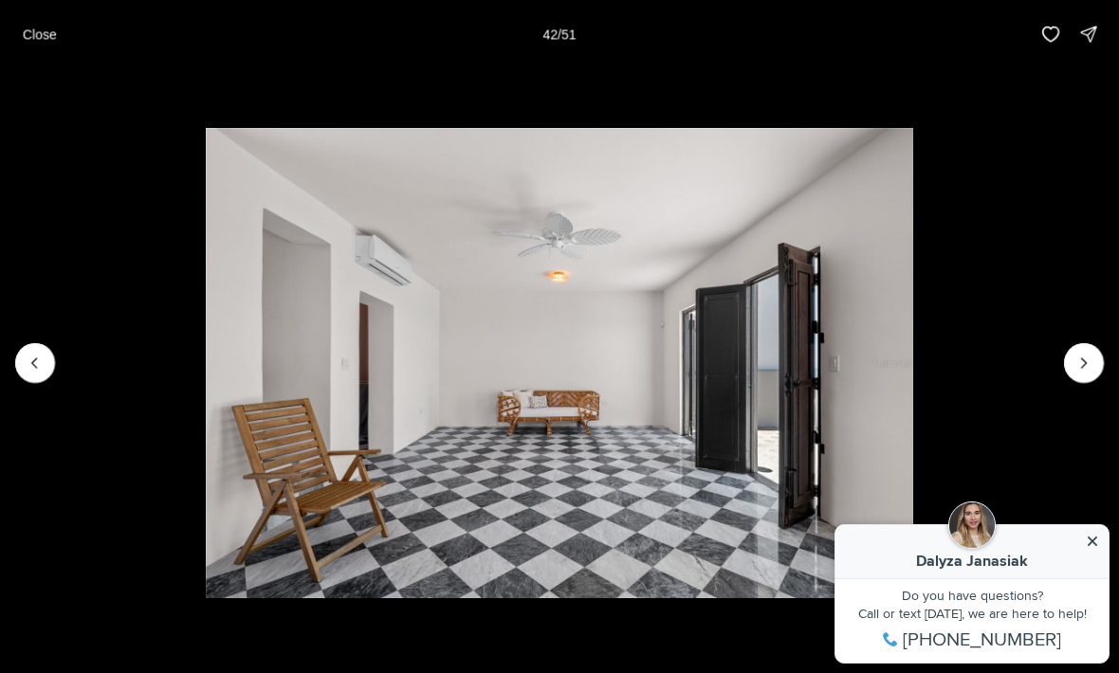
click at [1085, 355] on icon "Next slide" at bounding box center [1083, 363] width 19 height 19
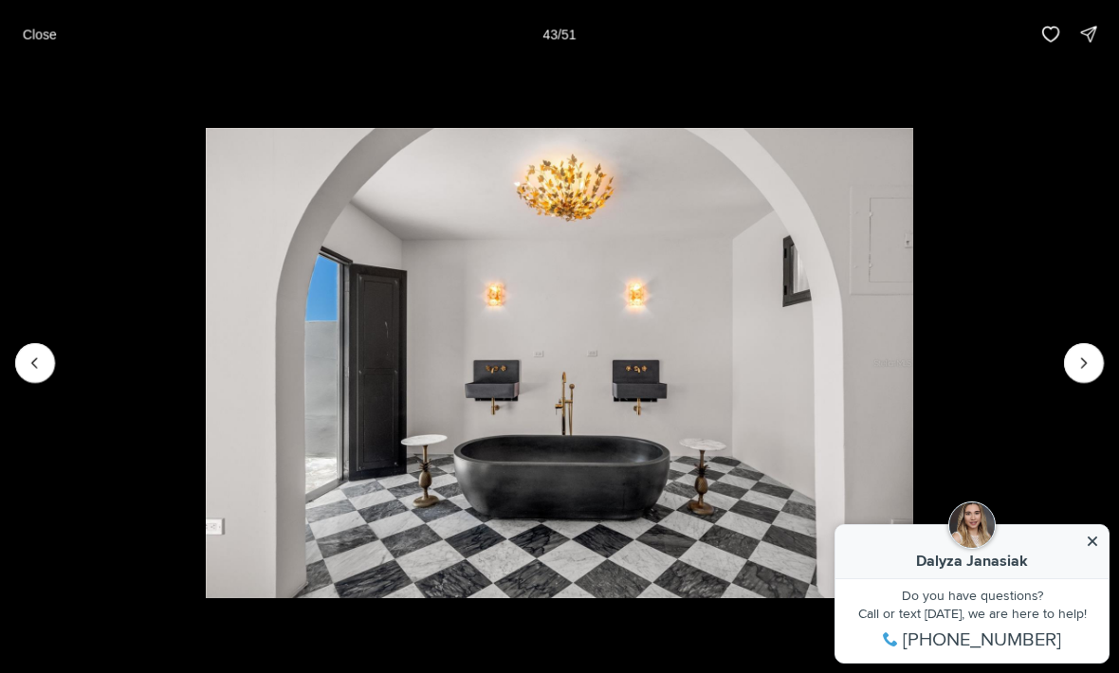
click at [1089, 355] on icon "Next slide" at bounding box center [1083, 363] width 19 height 19
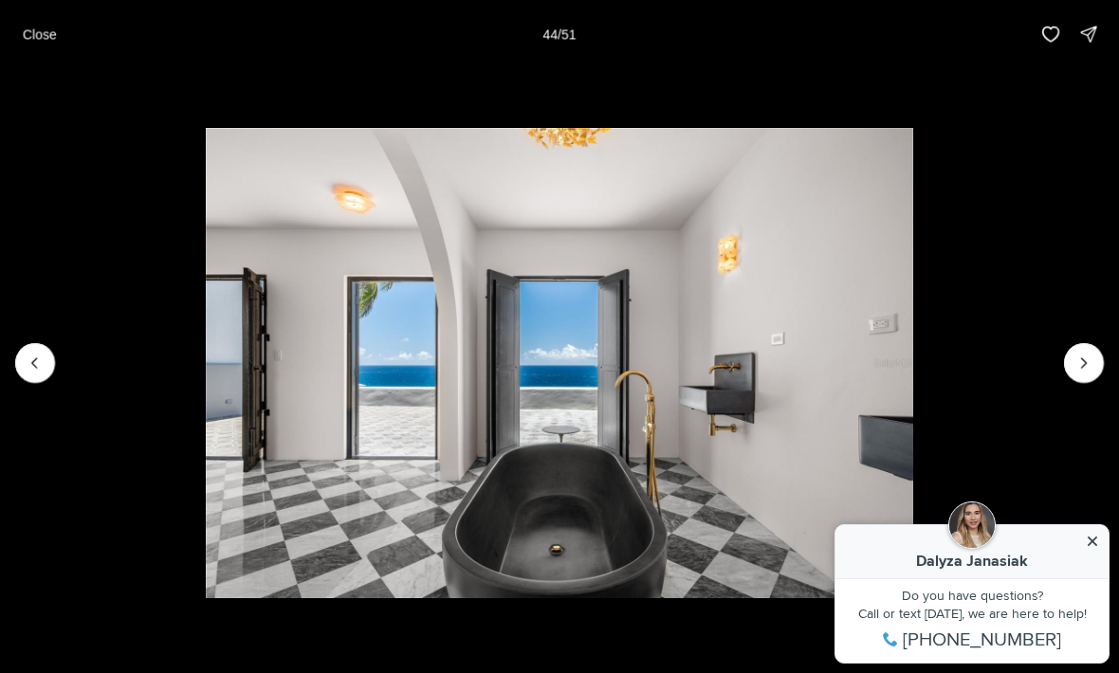
click at [1079, 366] on icon "Next slide" at bounding box center [1083, 363] width 19 height 19
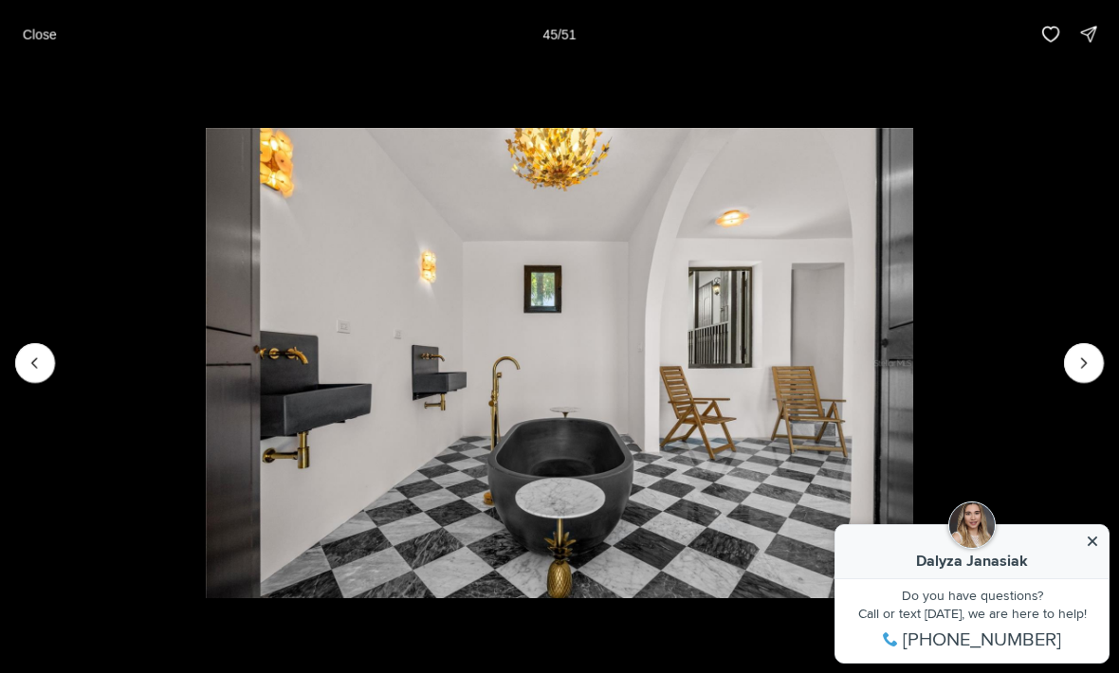
click at [1088, 358] on icon "Next slide" at bounding box center [1083, 363] width 19 height 19
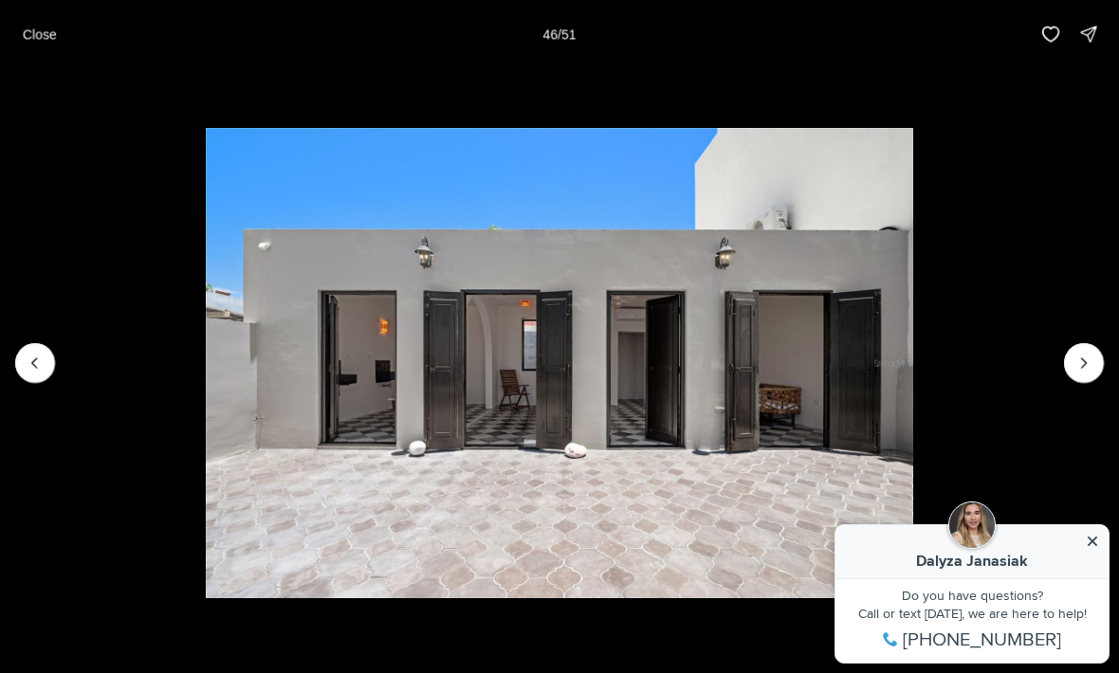
click at [1081, 366] on icon "Next slide" at bounding box center [1083, 363] width 19 height 19
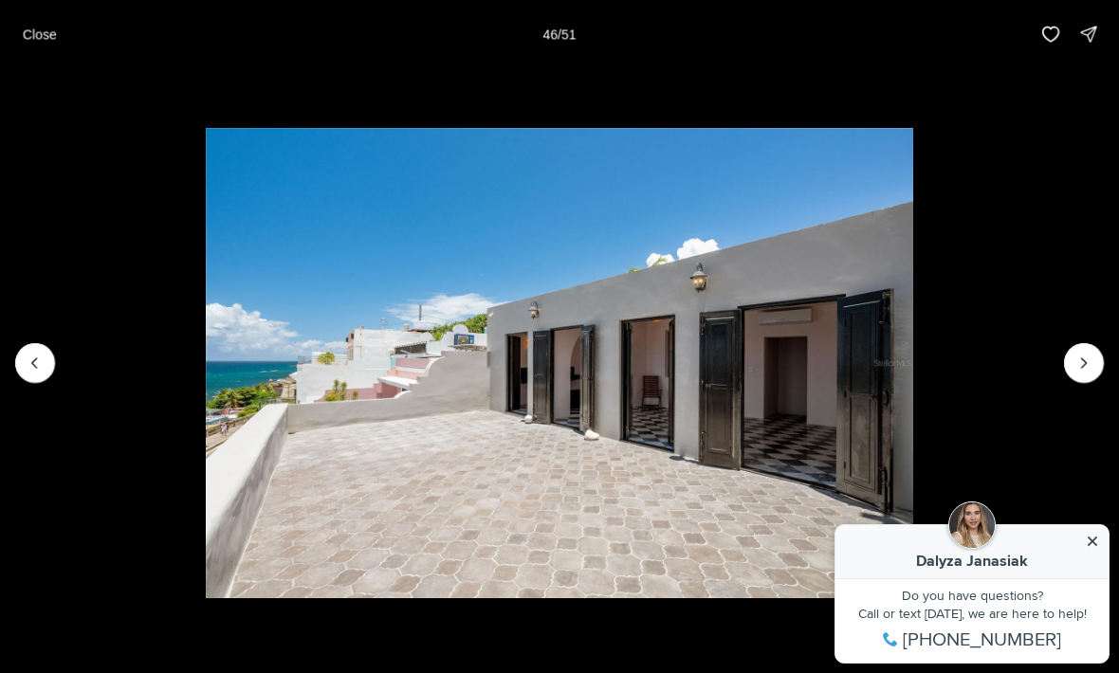
click at [1070, 358] on button "Next slide" at bounding box center [1084, 363] width 40 height 40
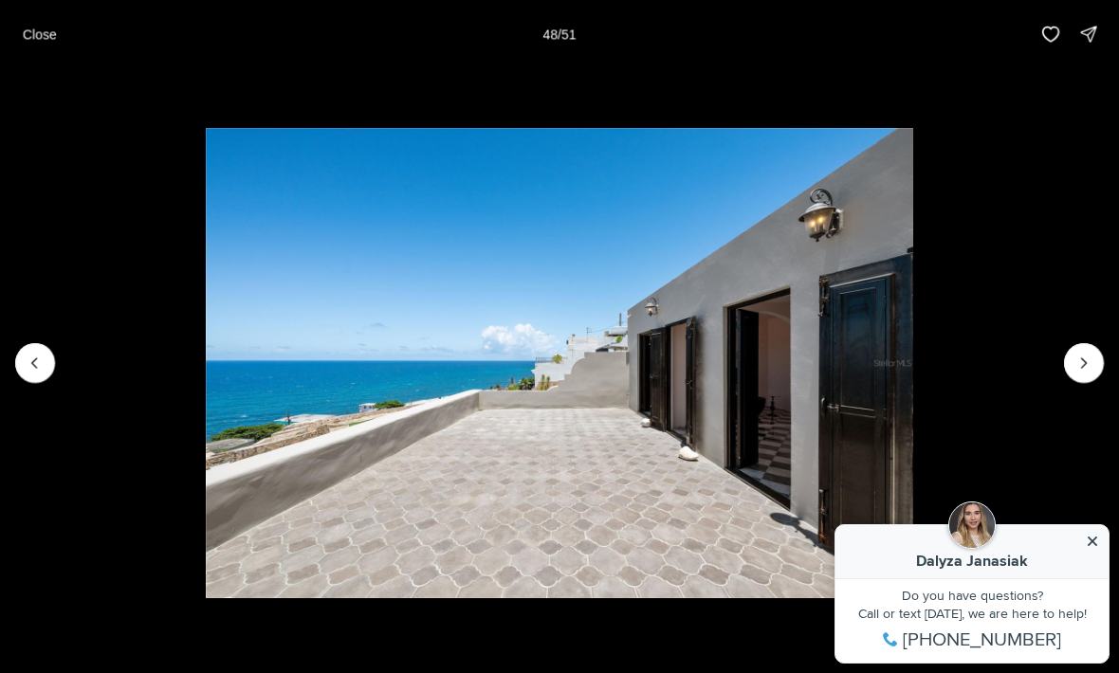
click at [1083, 355] on icon "Next slide" at bounding box center [1083, 363] width 19 height 19
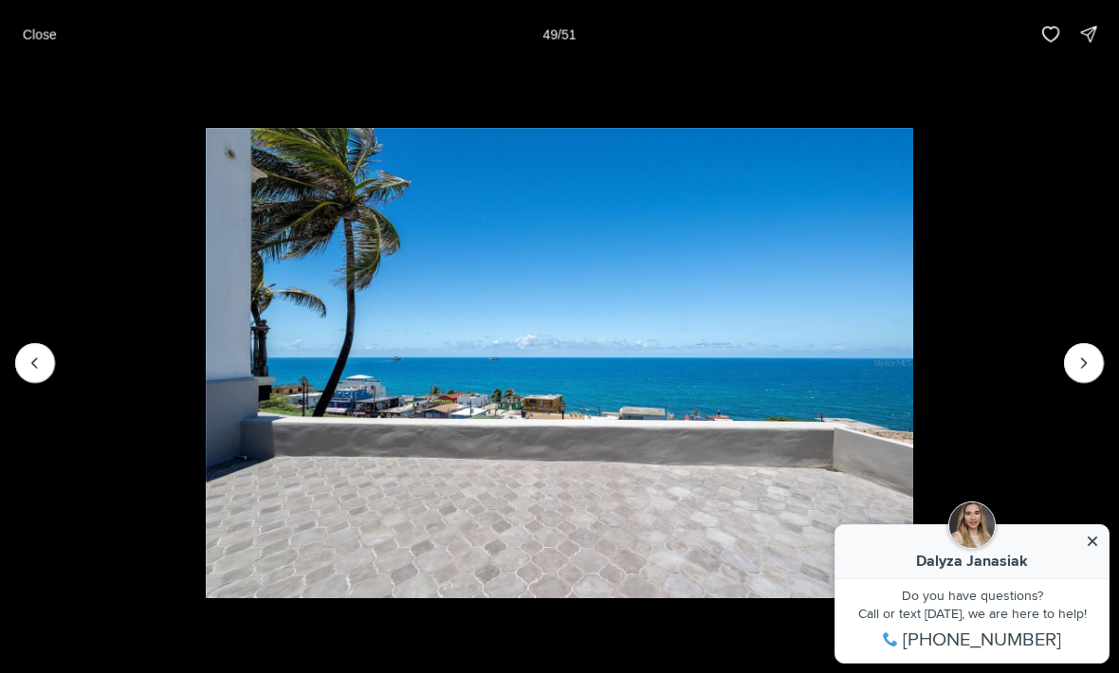
click at [1091, 356] on icon "Next slide" at bounding box center [1083, 363] width 19 height 19
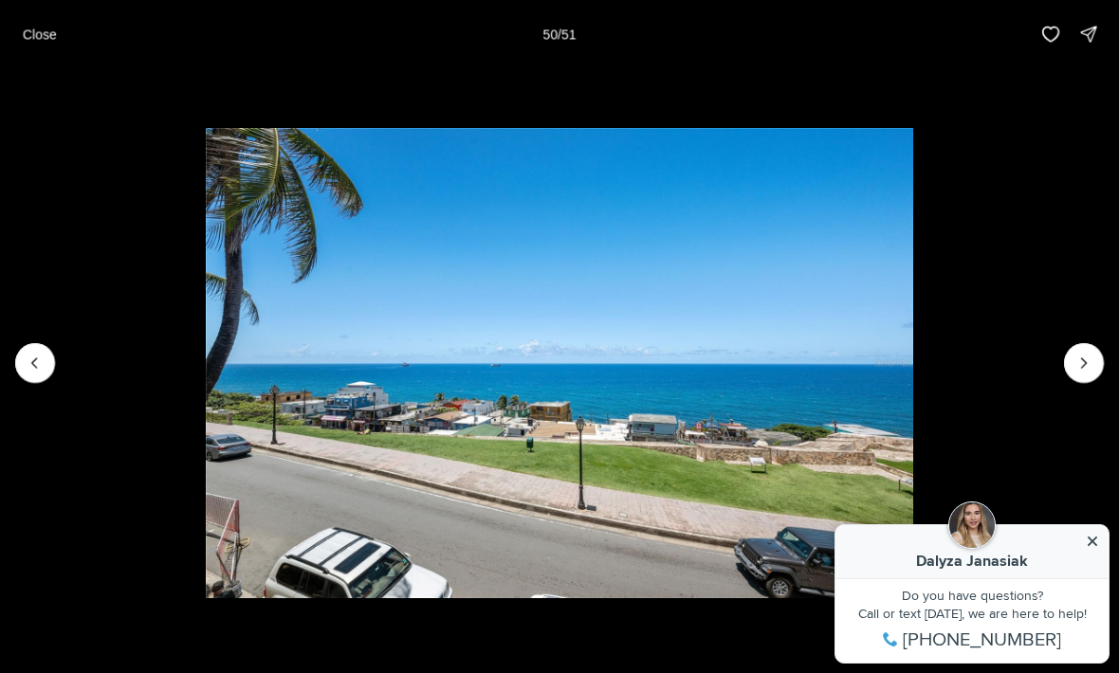
click at [1091, 372] on icon "Next slide" at bounding box center [1083, 363] width 19 height 19
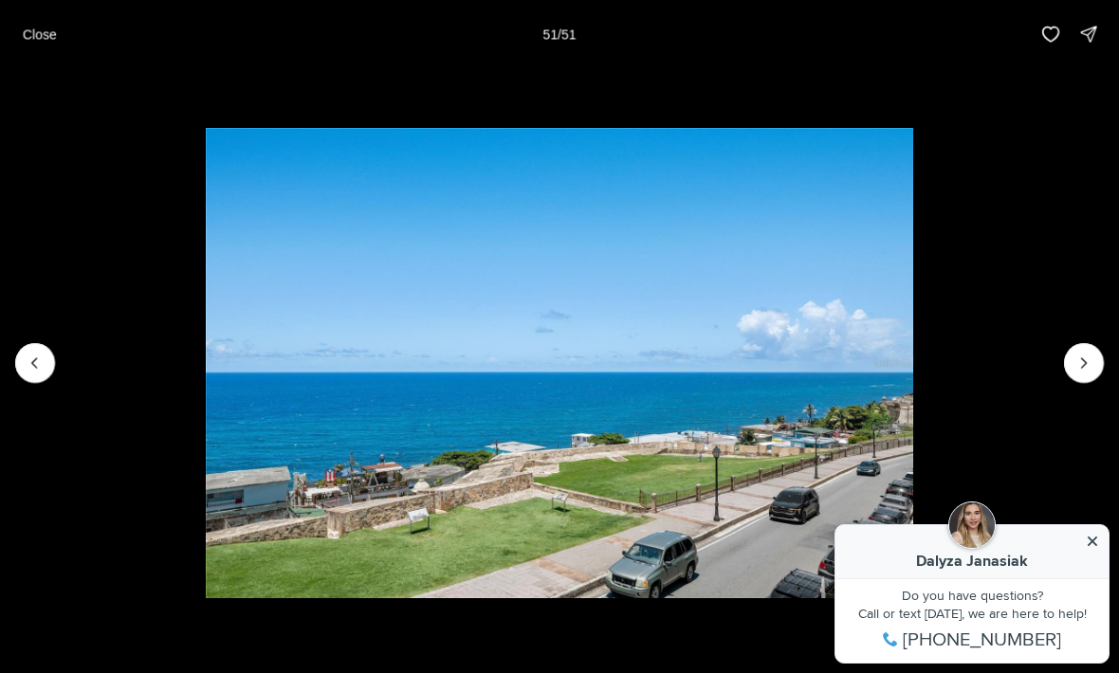
click at [1089, 361] on div at bounding box center [1084, 363] width 40 height 40
click at [34, 52] on button "Close" at bounding box center [39, 34] width 57 height 38
